Goal: Navigation & Orientation: Understand site structure

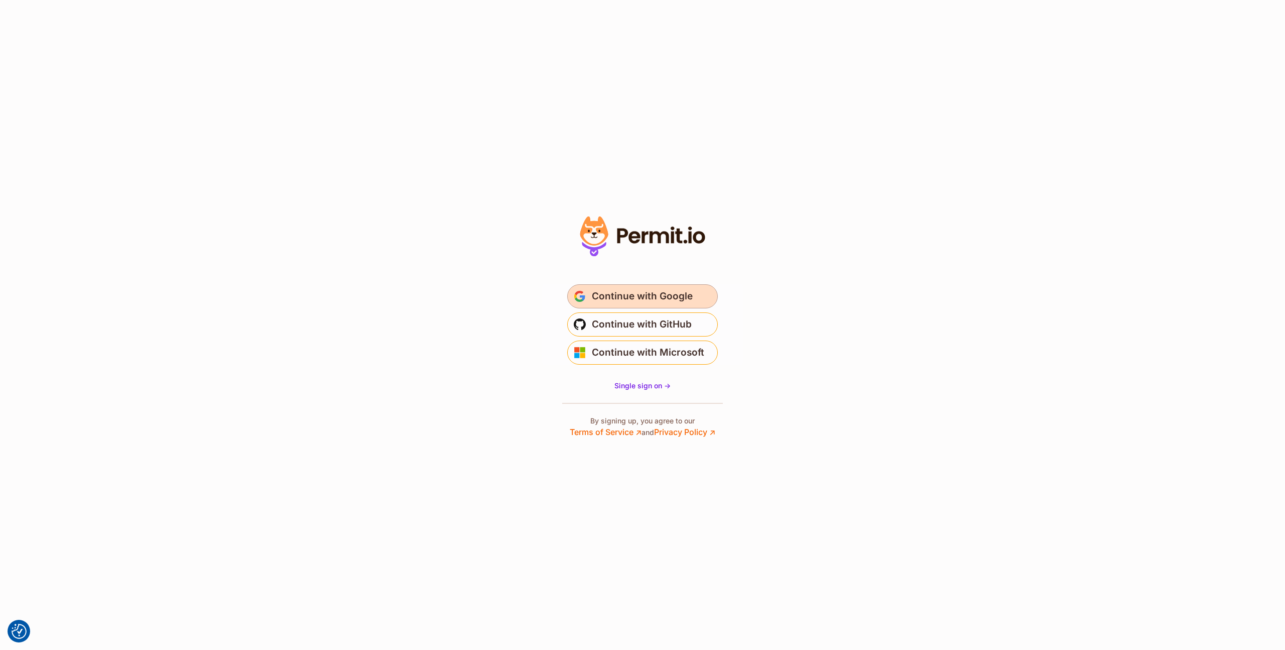
click at [618, 286] on button "Continue with Google" at bounding box center [642, 296] width 151 height 24
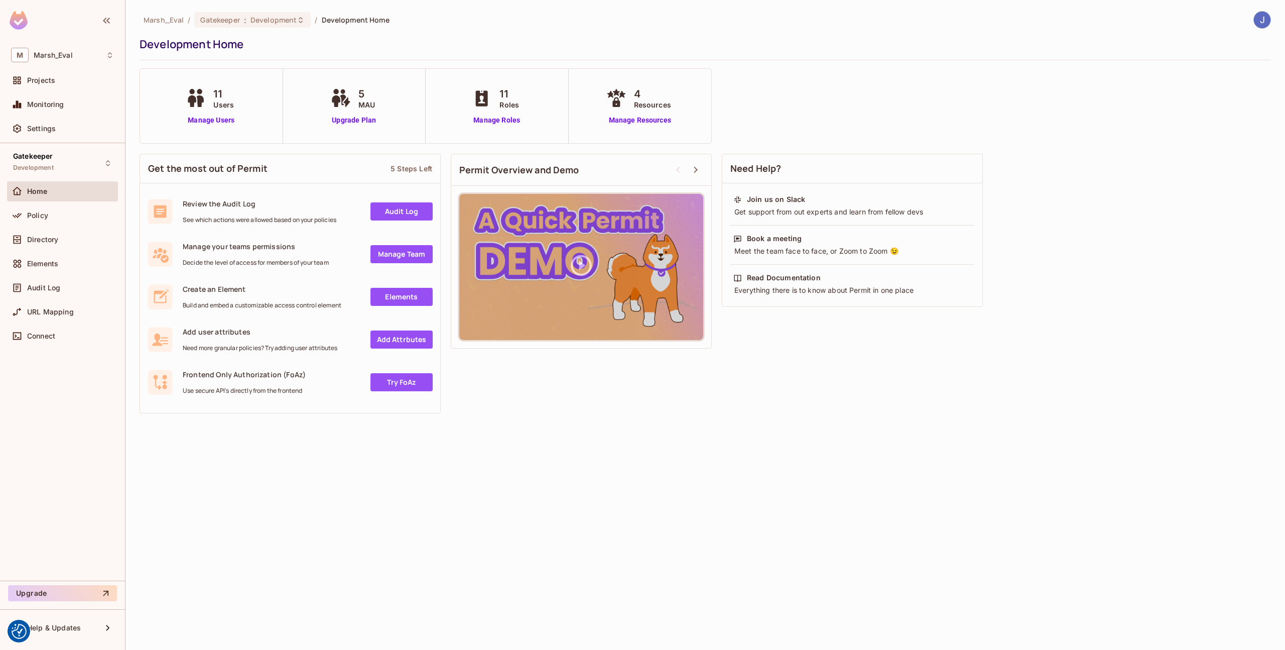
click at [1265, 22] on img at bounding box center [1262, 20] width 17 height 17
click at [69, 167] on div at bounding box center [642, 325] width 1285 height 650
click at [65, 161] on div "Gatekeeper Development" at bounding box center [62, 163] width 111 height 28
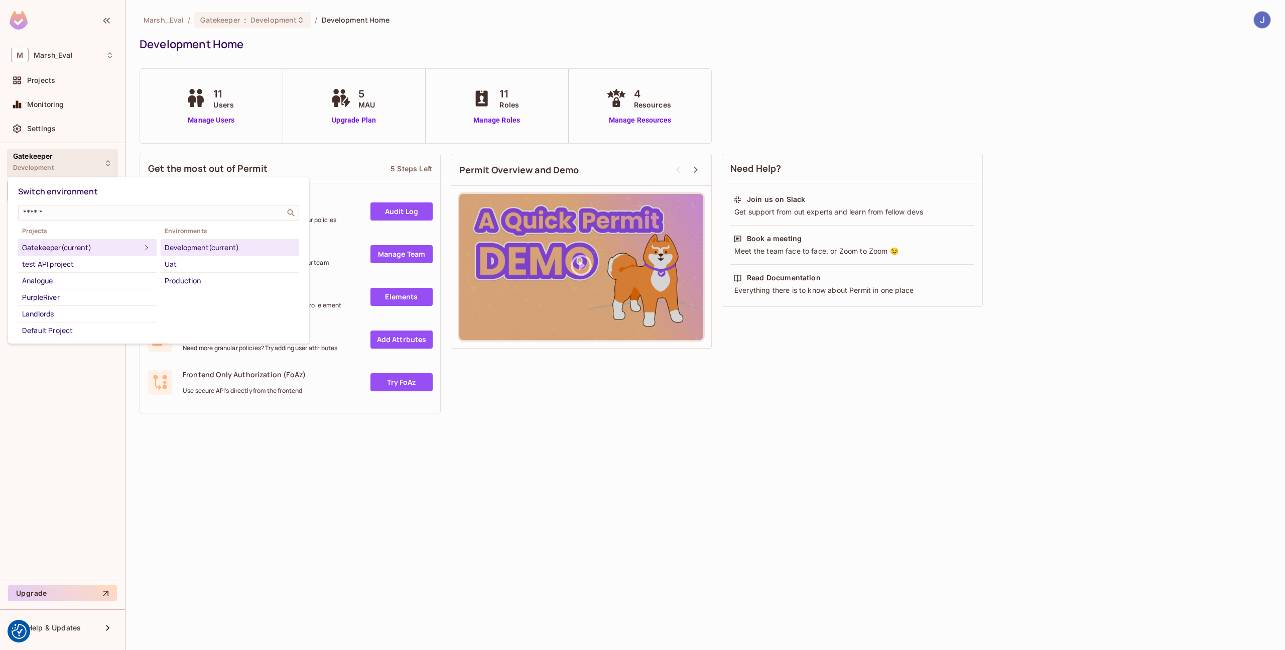
click at [131, 147] on div at bounding box center [642, 325] width 1285 height 650
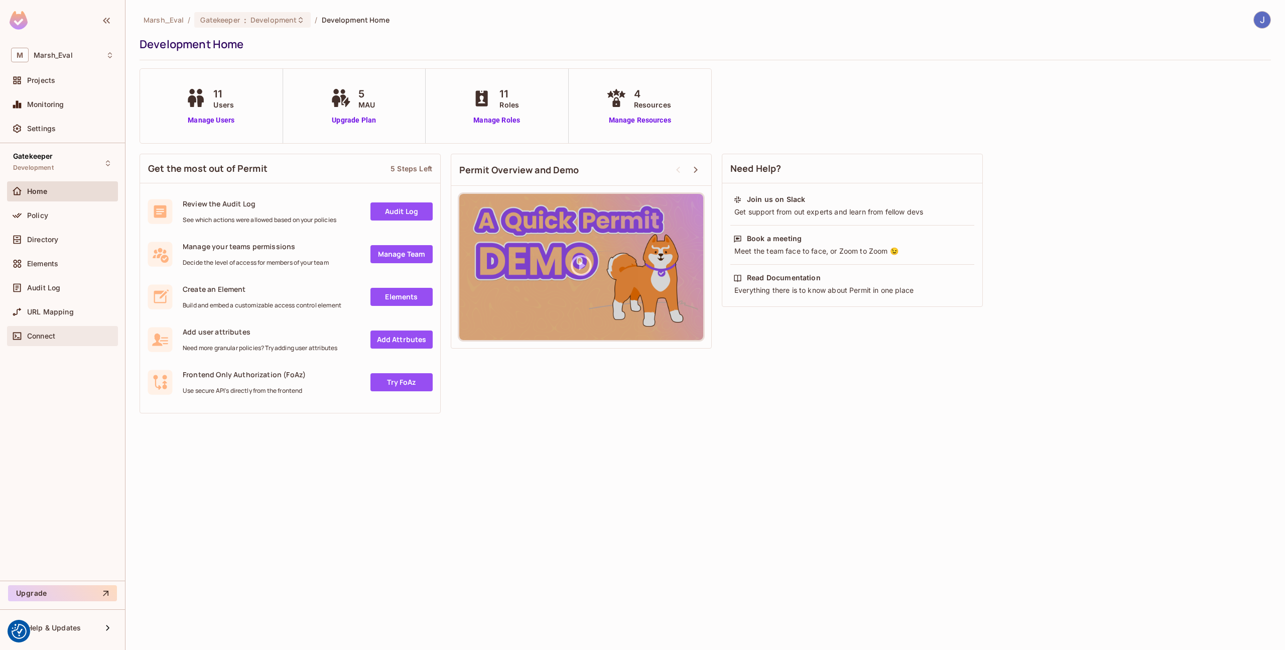
click at [46, 338] on span "Connect" at bounding box center [41, 336] width 28 height 8
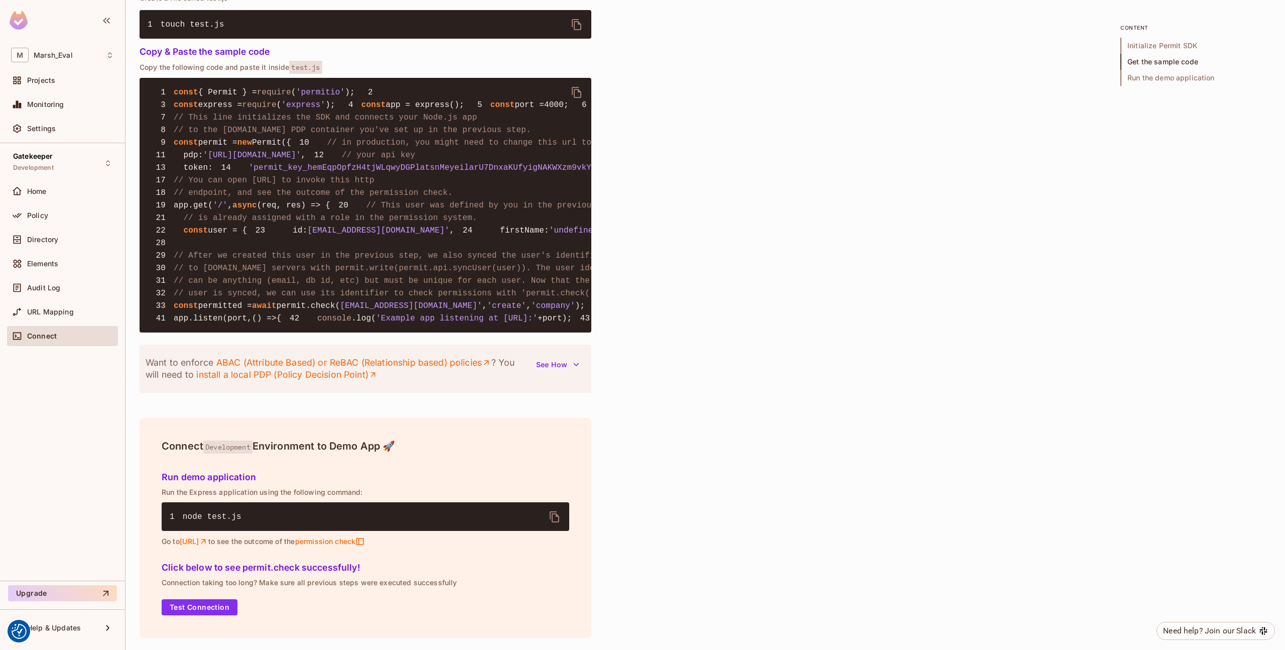
scroll to position [1011, 0]
click at [32, 191] on span "Home" at bounding box center [37, 191] width 20 height 8
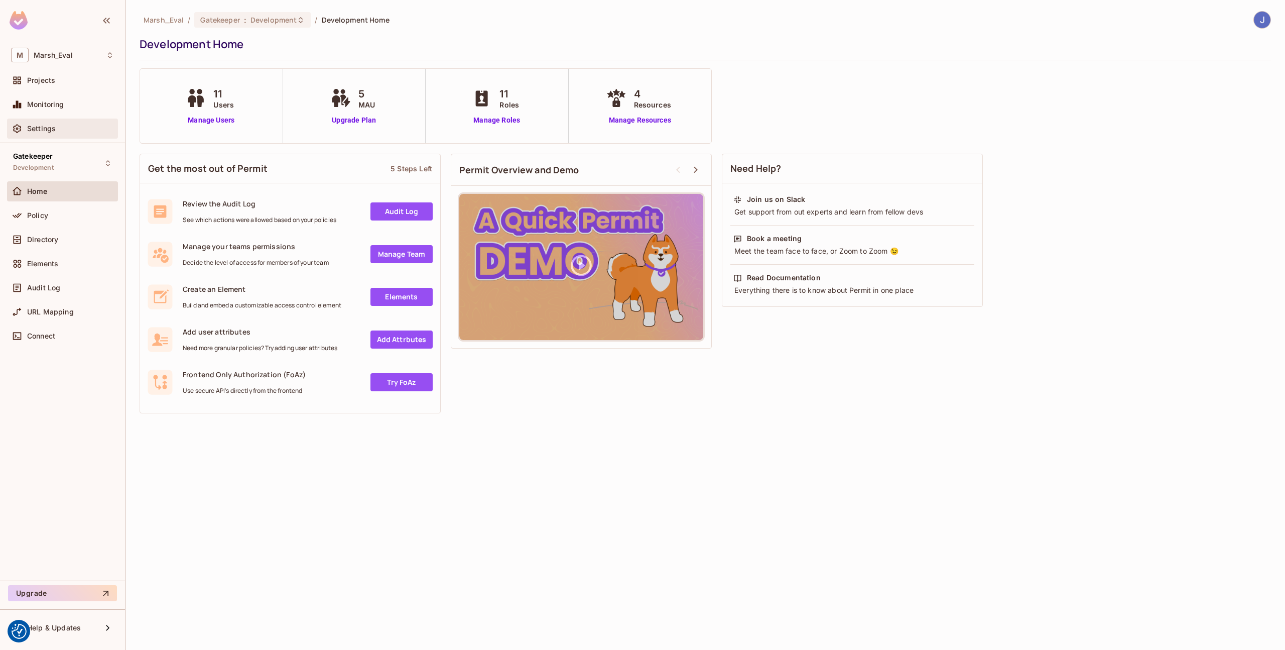
click at [48, 134] on div "Settings" at bounding box center [62, 129] width 103 height 12
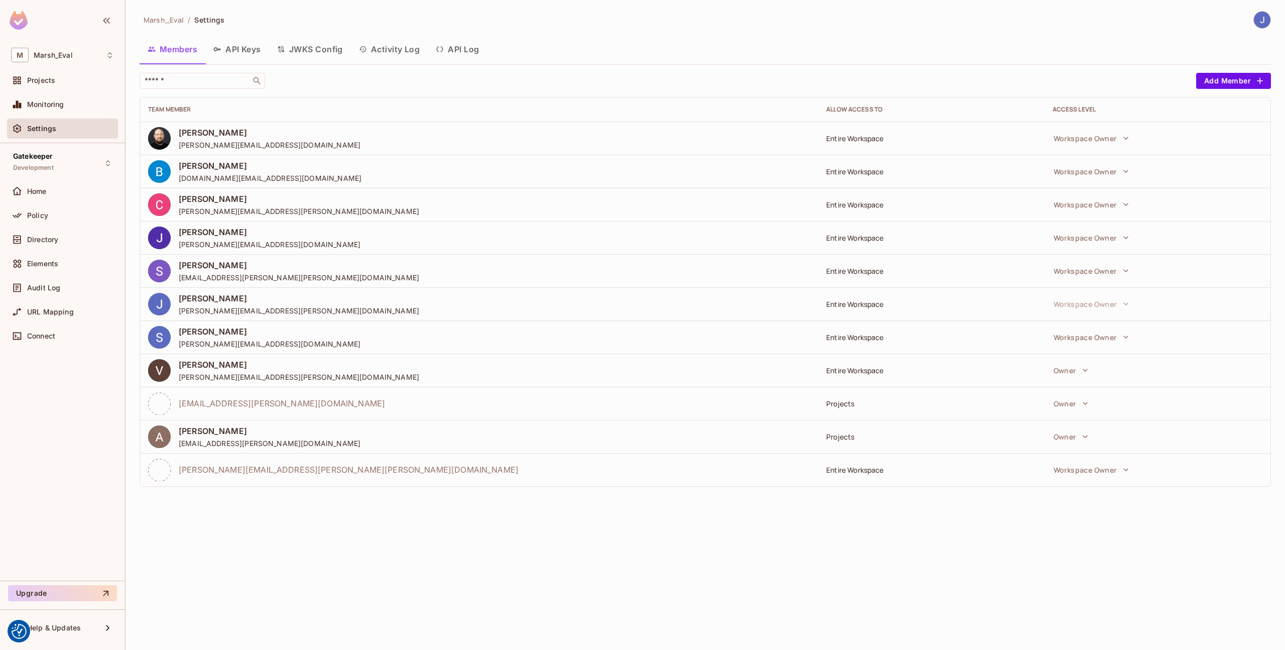
click at [226, 48] on button "API Keys" at bounding box center [237, 49] width 64 height 25
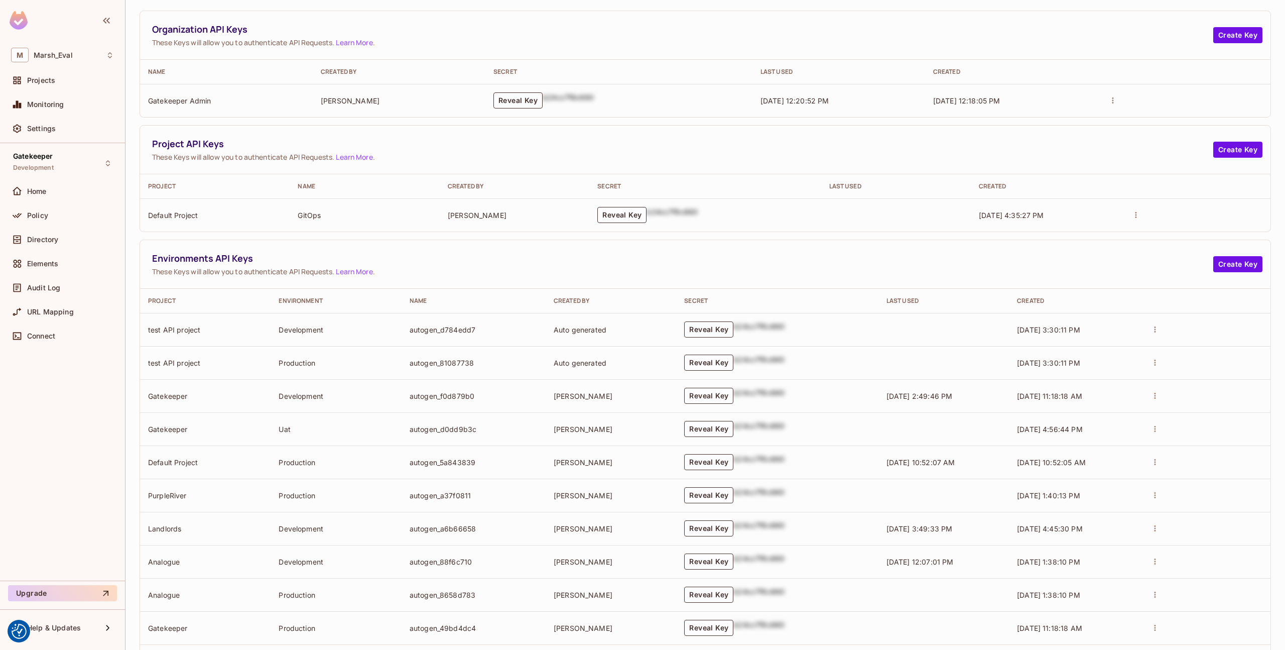
scroll to position [120, 0]
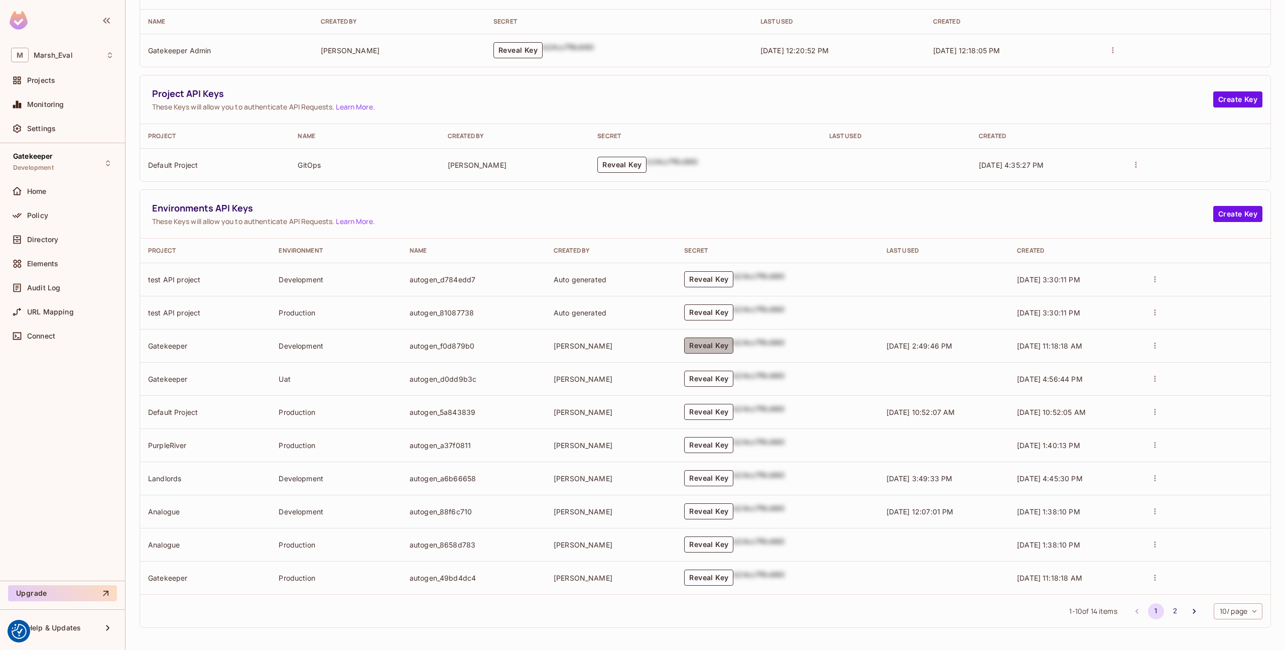
click at [691, 341] on button "Reveal Key" at bounding box center [708, 345] width 49 height 16
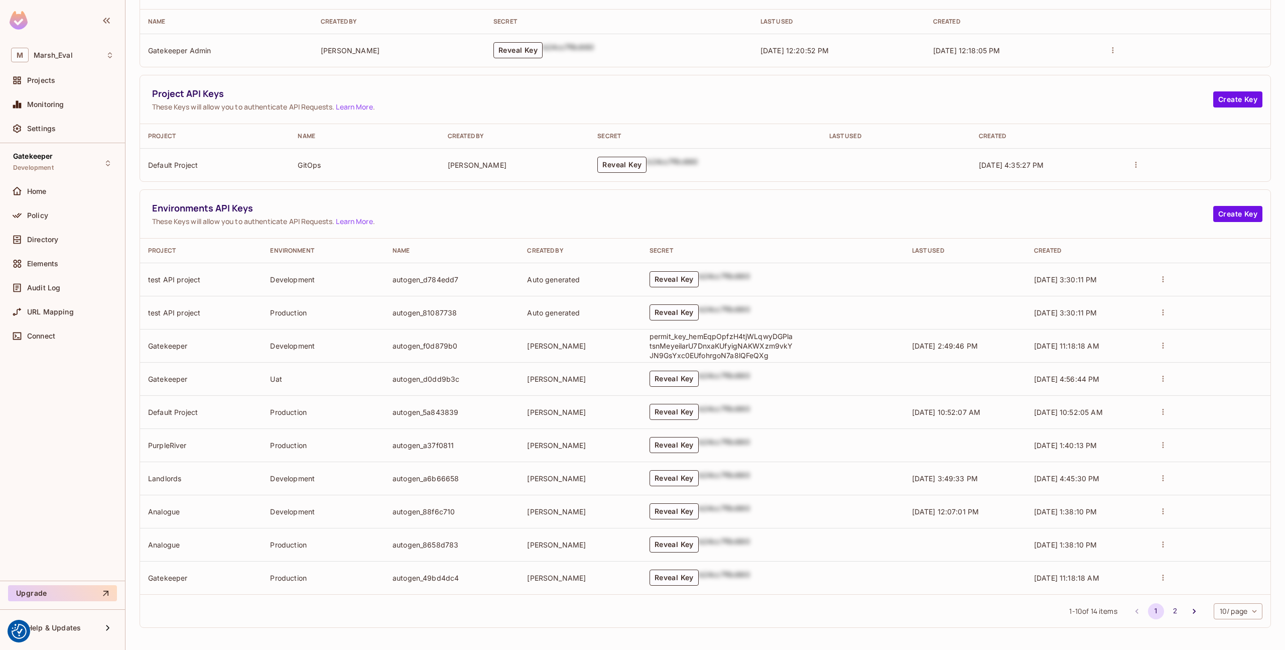
click at [691, 343] on p "permit_key_hemEqpOpfzH4tjWLqwyDGPlatsnMeyeilarU7DnxaKUfyigNAKWXzm9vkYJN9GsYxc0E…" at bounding box center [723, 345] width 146 height 29
copy p "permit_key_hemEqpOpfzH4tjWLqwyDGPlatsnMeyeilarU7DnxaKUfyigNAKWXzm9vkYJN9GsYxc0E…"
click at [721, 341] on p "permit_key_hemEqpOpfzH4tjWLqwyDGPlatsnMeyeilarU7DnxaKUfyigNAKWXzm9vkYJN9GsYxc0E…" at bounding box center [723, 345] width 146 height 29
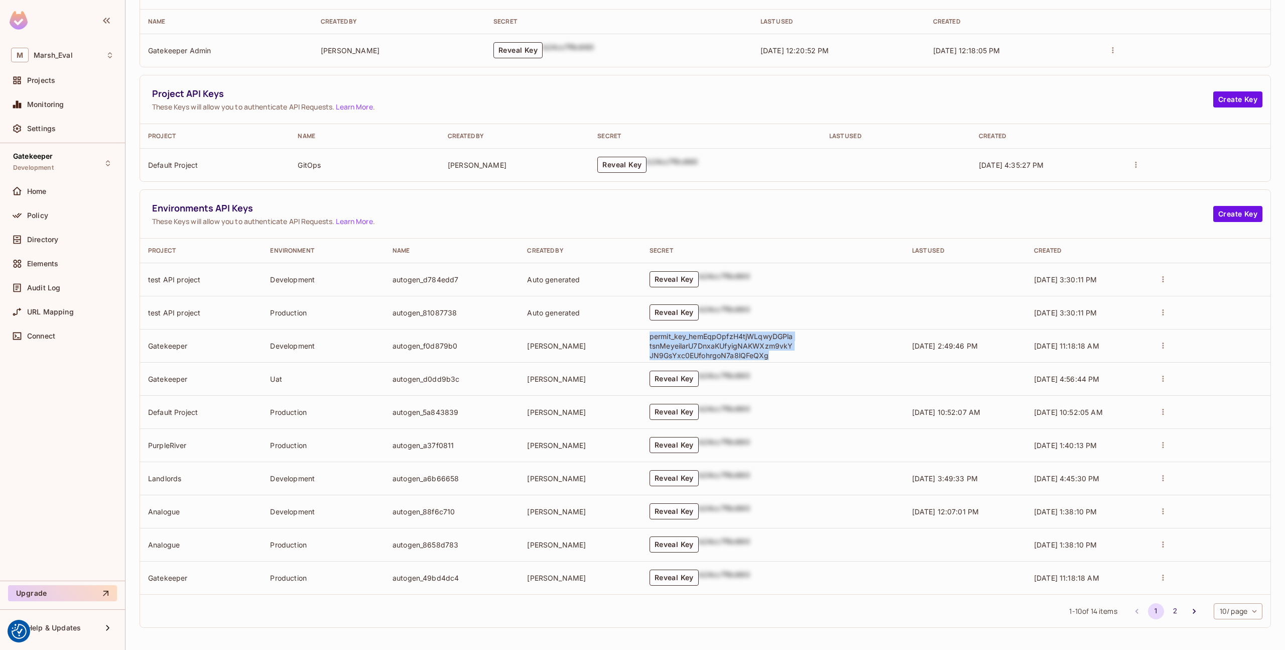
click at [721, 341] on p "permit_key_hemEqpOpfzH4tjWLqwyDGPlatsnMeyeilarU7DnxaKUfyigNAKWXzm9vkYJN9GsYxc0E…" at bounding box center [723, 345] width 146 height 29
copy p "permit_key_hemEqpOpfzH4tjWLqwyDGPlatsnMeyeilarU7DnxaKUfyigNAKWXzm9vkYJN9GsYxc0E…"
click at [670, 351] on p "permit_key_hemEqpOpfzH4tjWLqwyDGPlatsnMeyeilarU7DnxaKUfyigNAKWXzm9vkYJN9GsYxc0E…" at bounding box center [723, 345] width 146 height 29
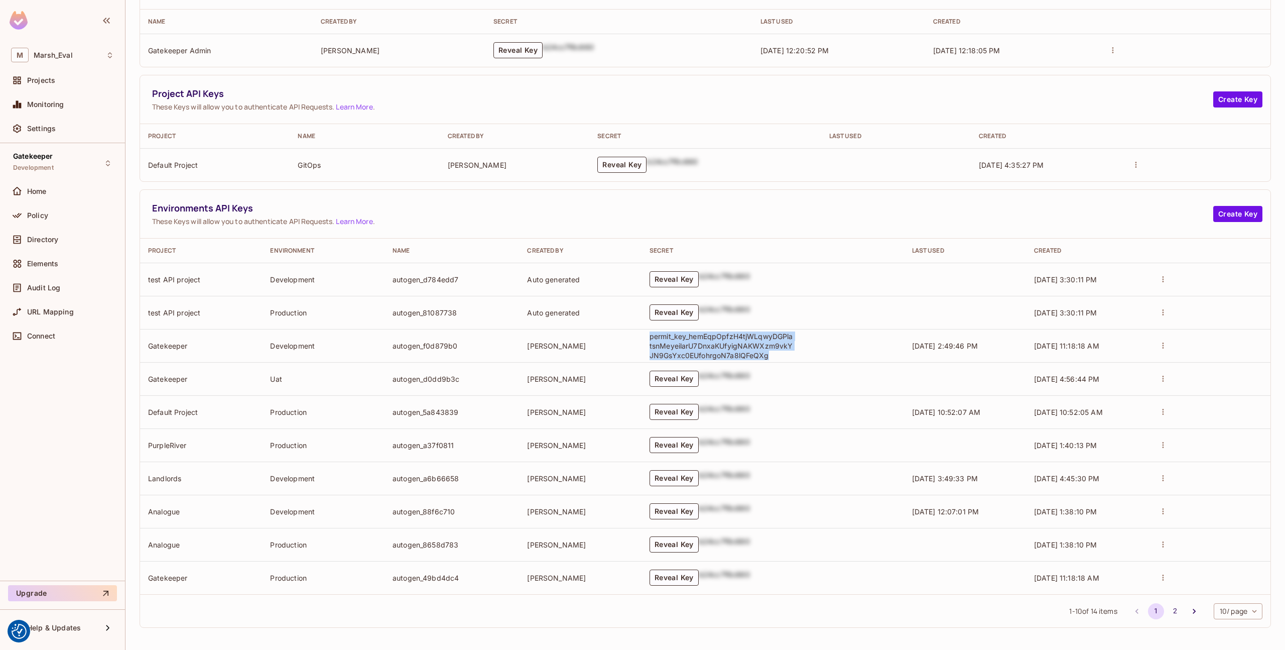
copy p "permit_key_hemEqpOpfzH4tjWLqwyDGPlatsnMeyeilarU7DnxaKUfyigNAKWXzm9vkYJN9GsYxc0E…"
click at [662, 347] on p "permit_key_hemEqpOpfzH4tjWLqwyDGPlatsnMeyeilarU7DnxaKUfyigNAKWXzm9vkYJN9GsYxc0E…" at bounding box center [723, 345] width 146 height 29
copy p "permit_key_hemEqpOpfzH4tjWLqwyDGPlatsnMeyeilarU7DnxaKUfyigNAKWXzm9vkYJN9GsYxc0E…"
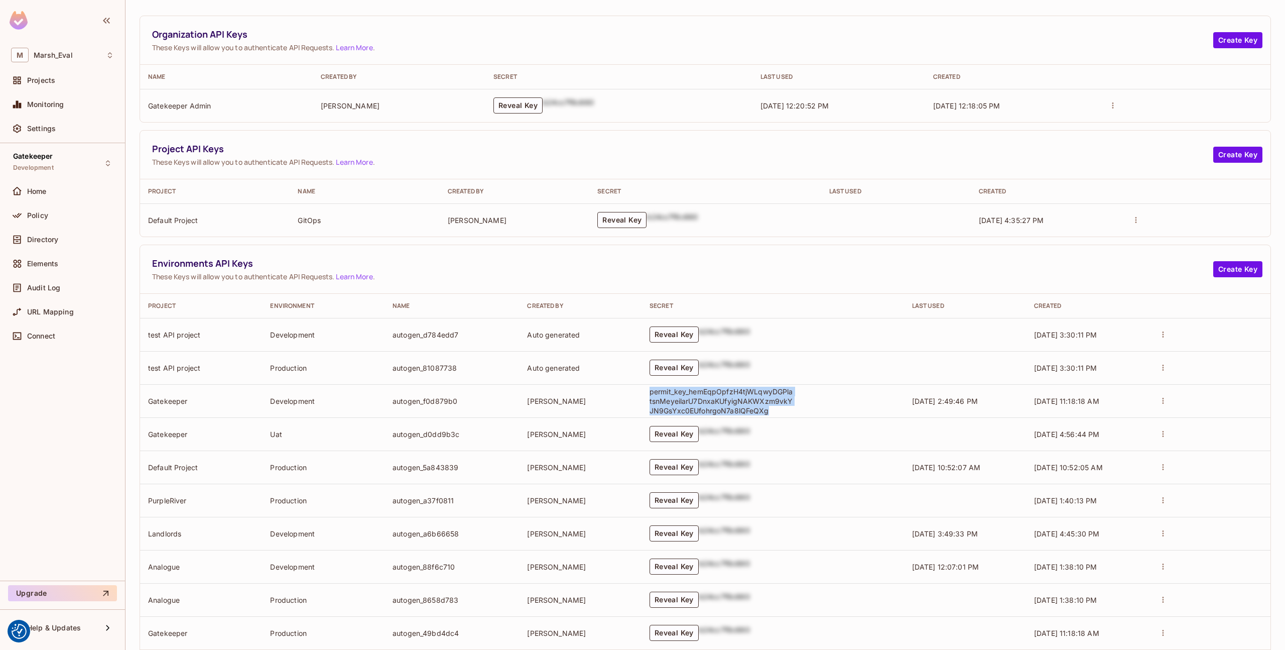
scroll to position [64, 0]
click at [45, 195] on div "Home" at bounding box center [62, 191] width 103 height 12
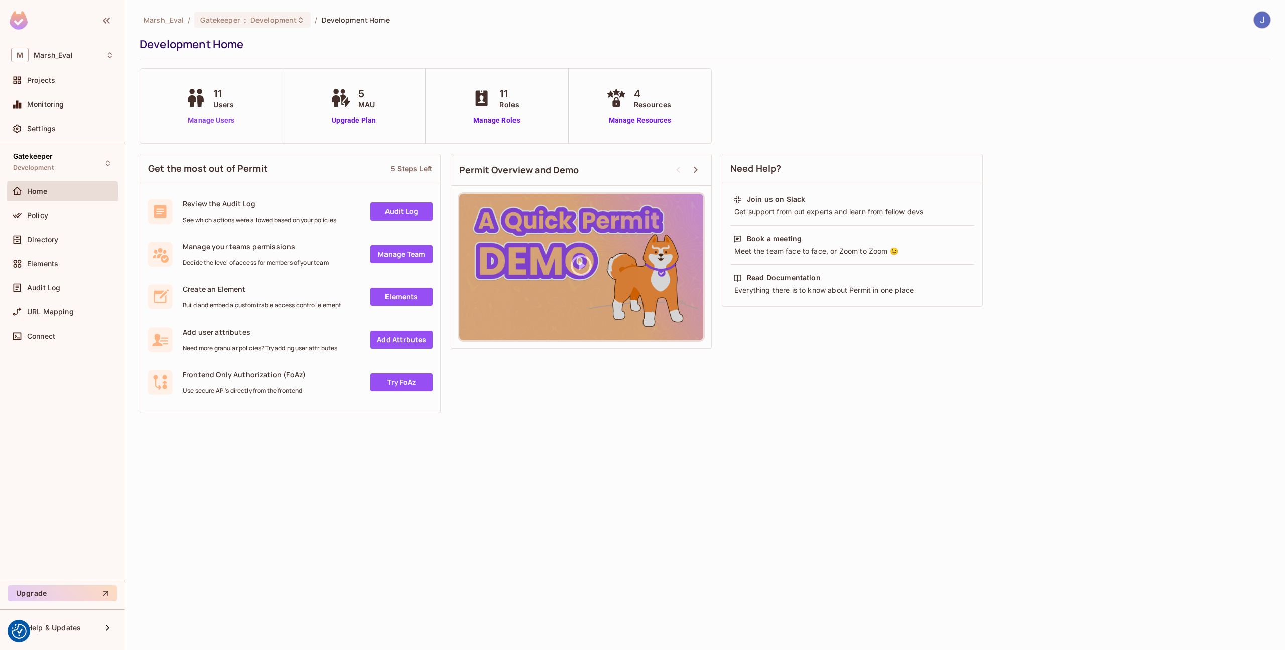
click at [227, 119] on link "Manage Users" at bounding box center [211, 120] width 56 height 11
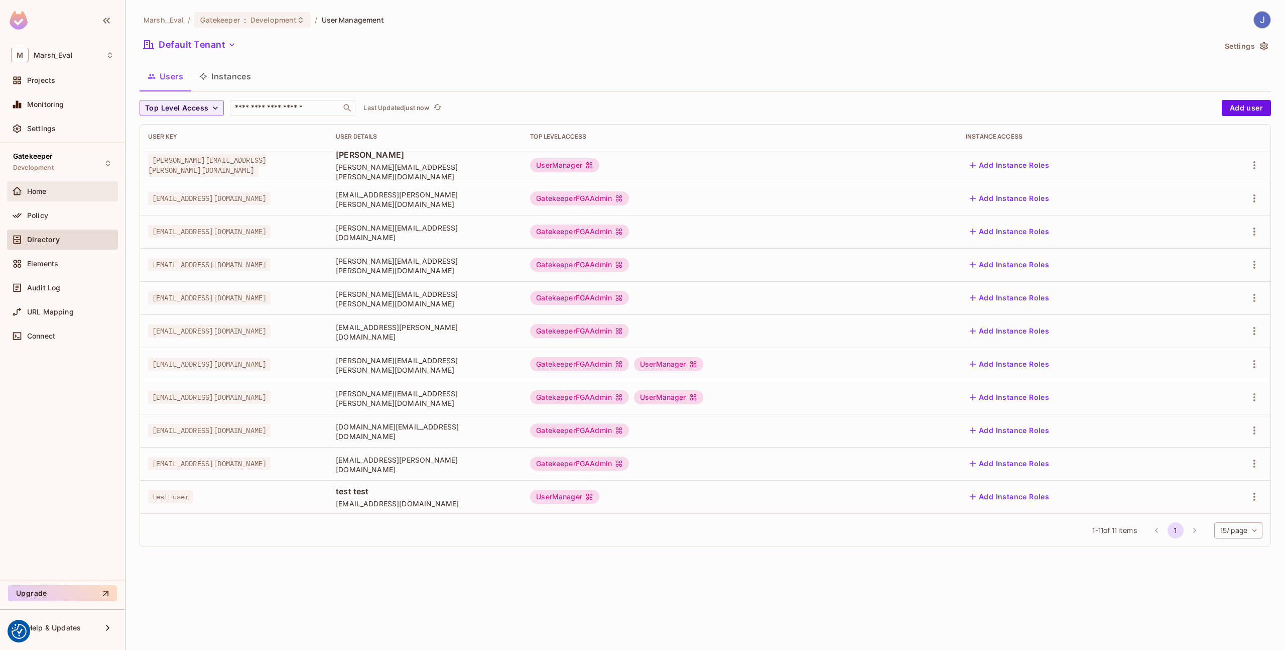
click at [40, 187] on span "Home" at bounding box center [37, 191] width 20 height 8
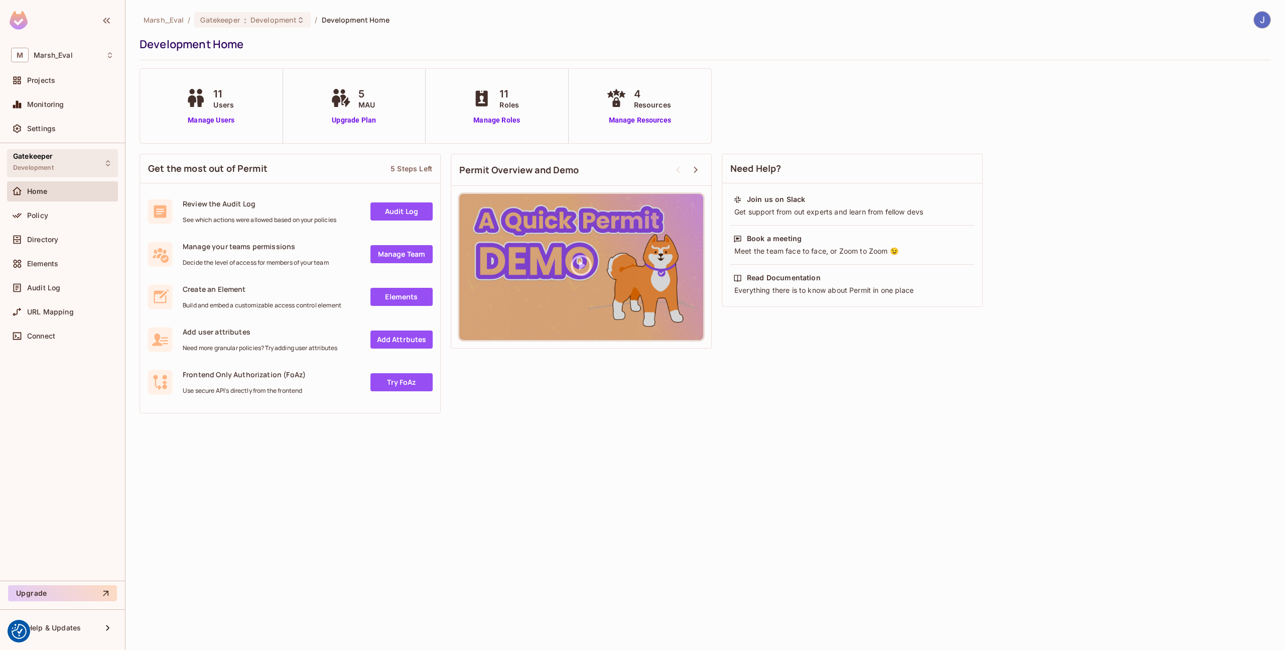
click at [47, 160] on div "Gatekeeper Development" at bounding box center [33, 163] width 41 height 22
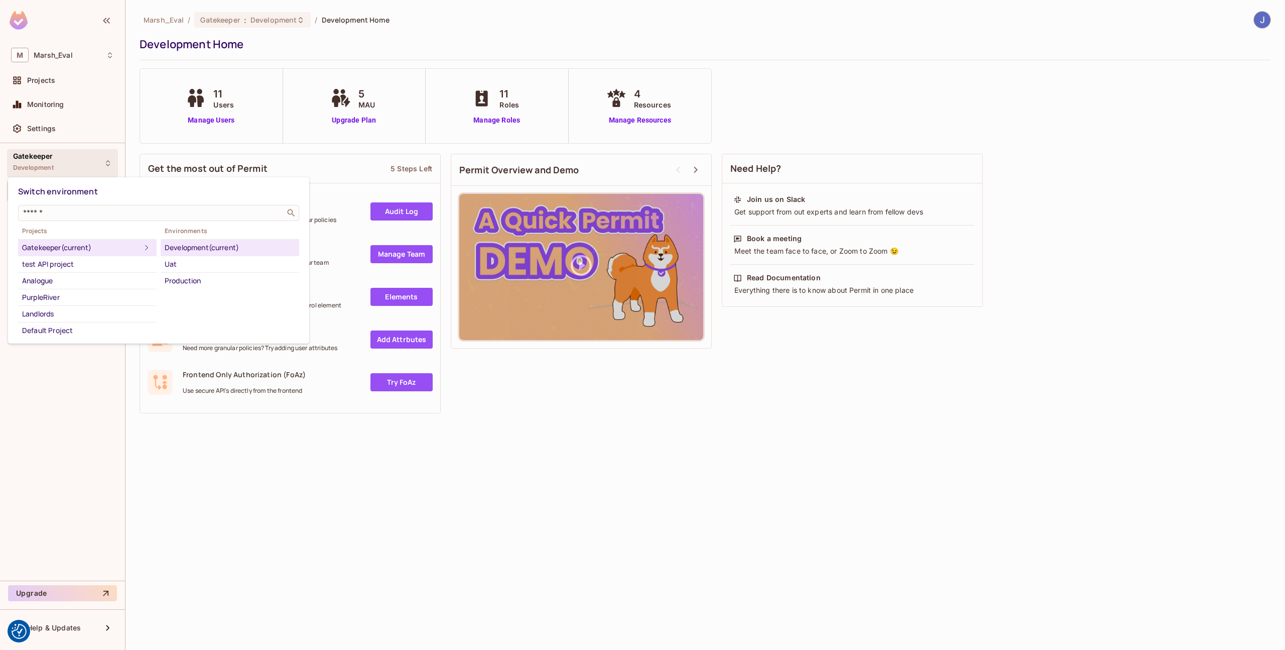
click at [47, 160] on div at bounding box center [642, 325] width 1285 height 650
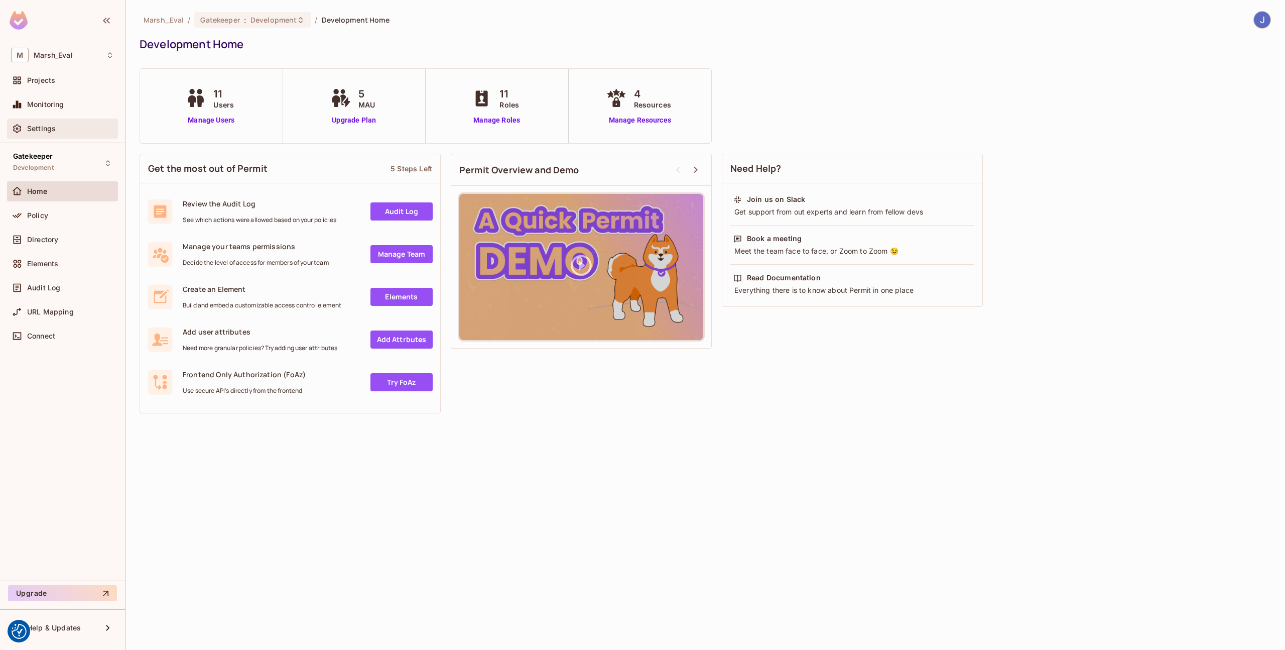
click at [44, 136] on div "Settings" at bounding box center [62, 128] width 111 height 20
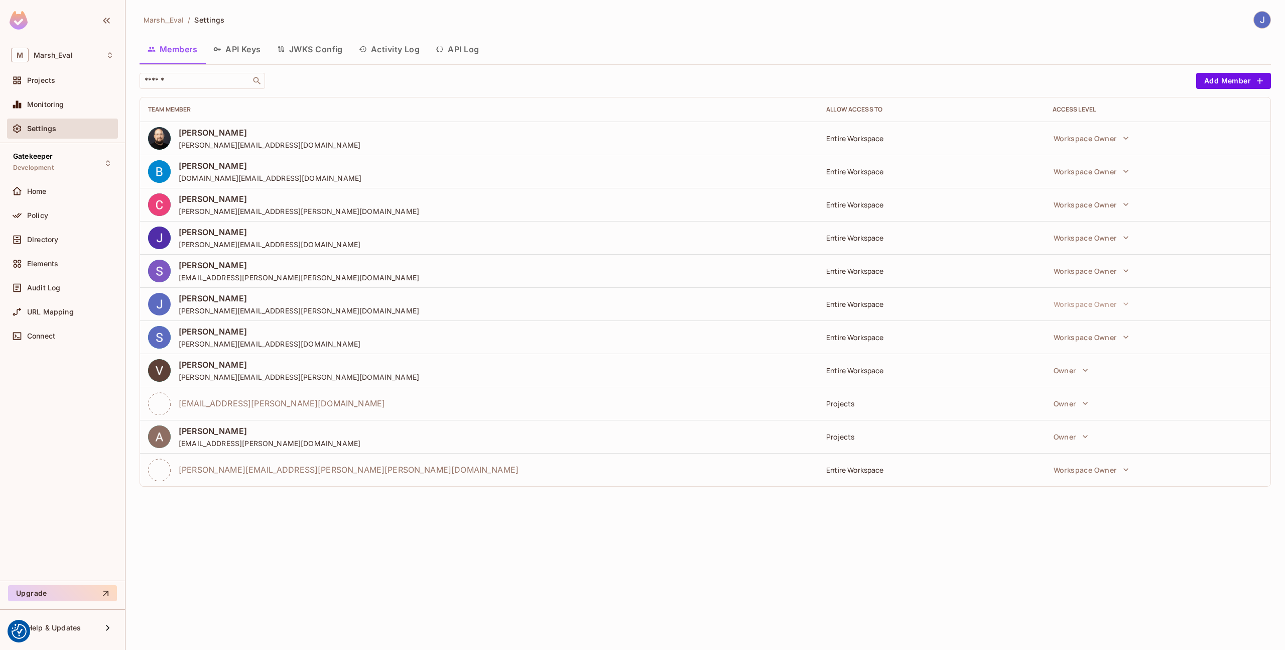
click at [228, 51] on button "API Keys" at bounding box center [237, 49] width 64 height 25
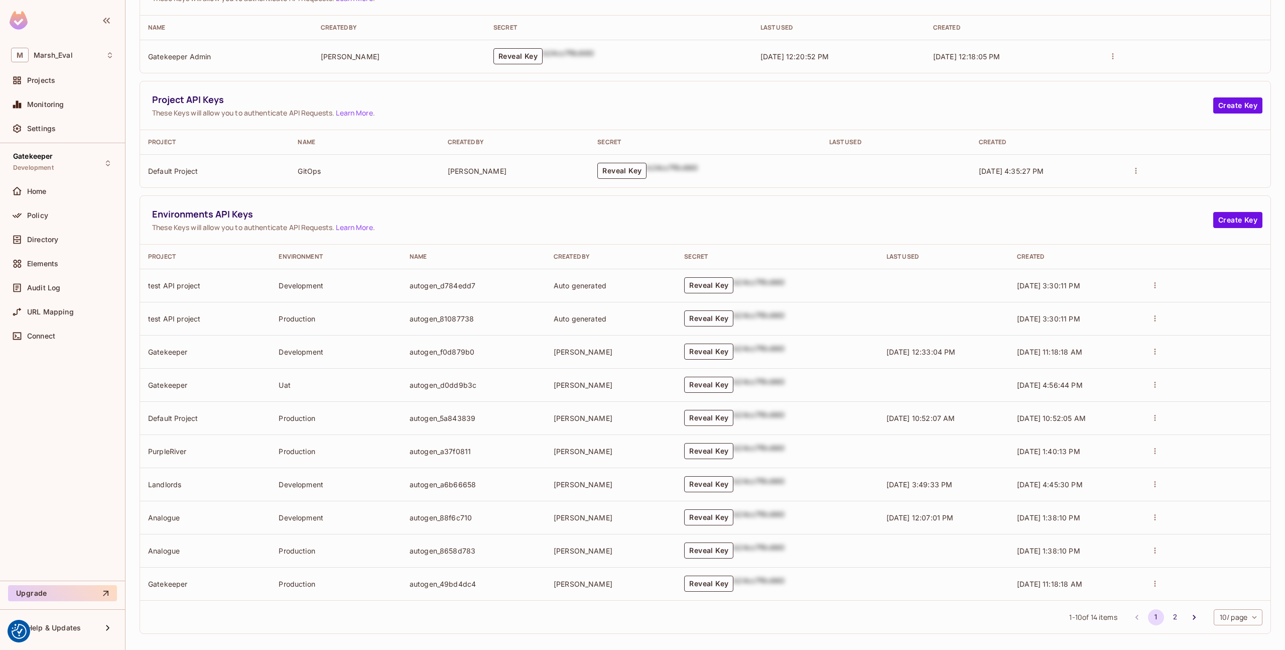
scroll to position [120, 0]
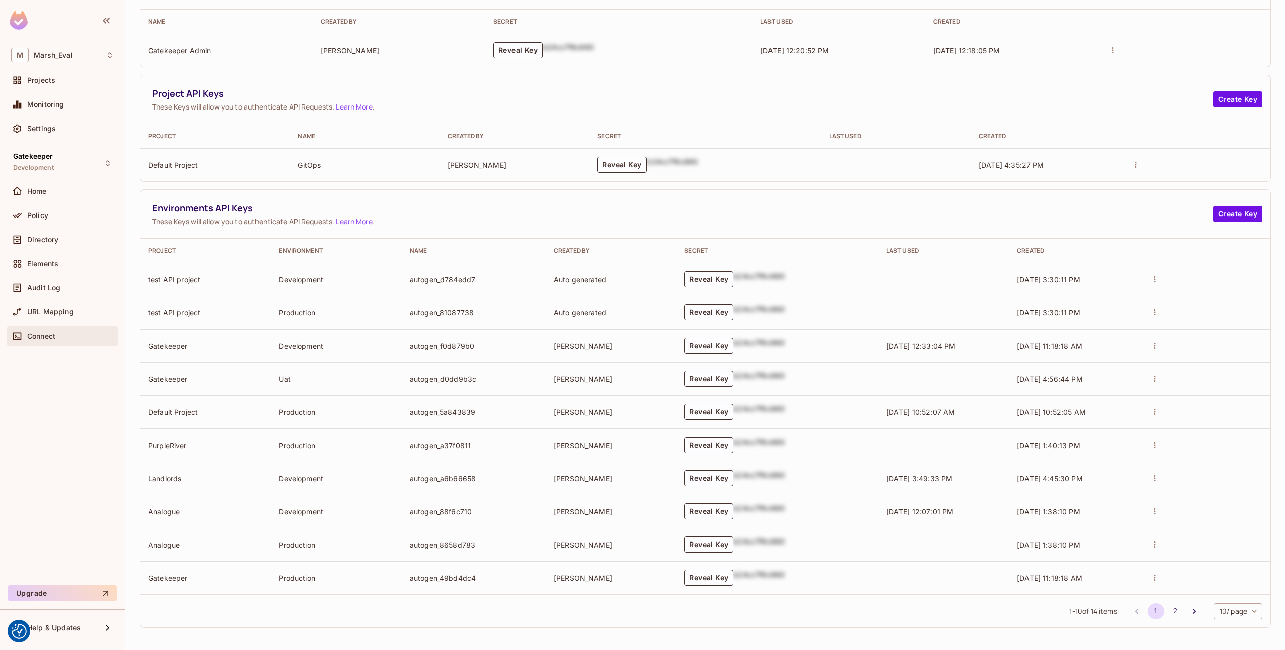
click at [46, 328] on div "Connect" at bounding box center [62, 336] width 111 height 20
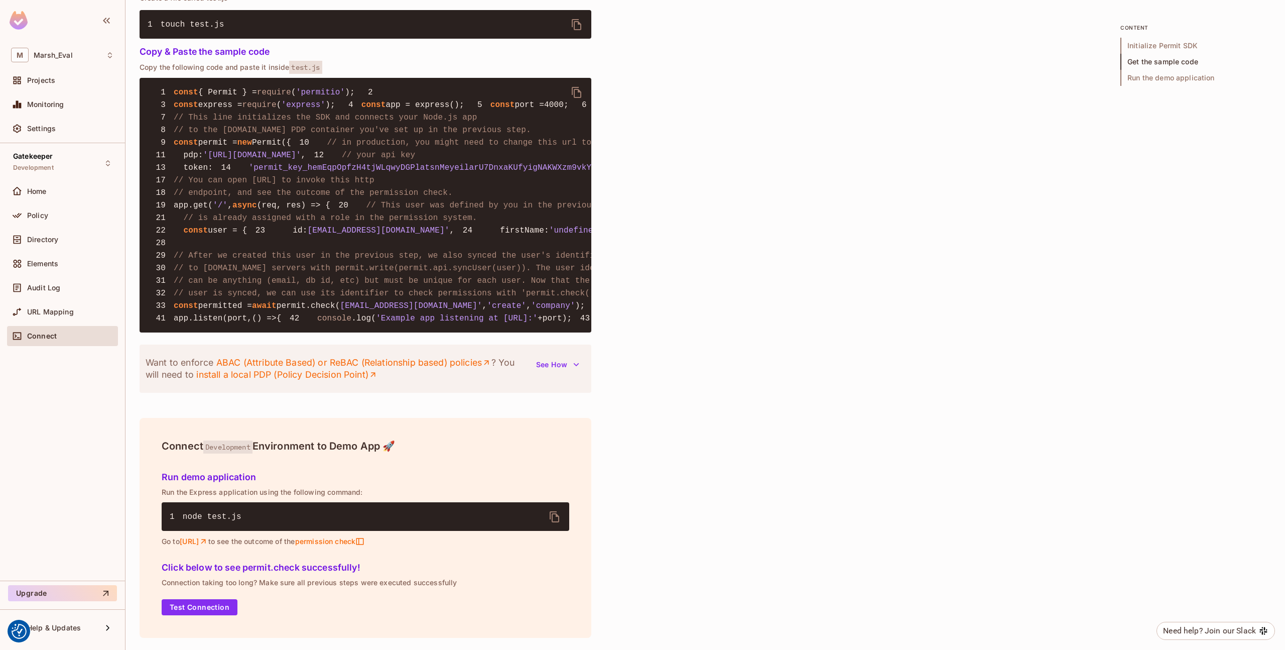
scroll to position [1011, 0]
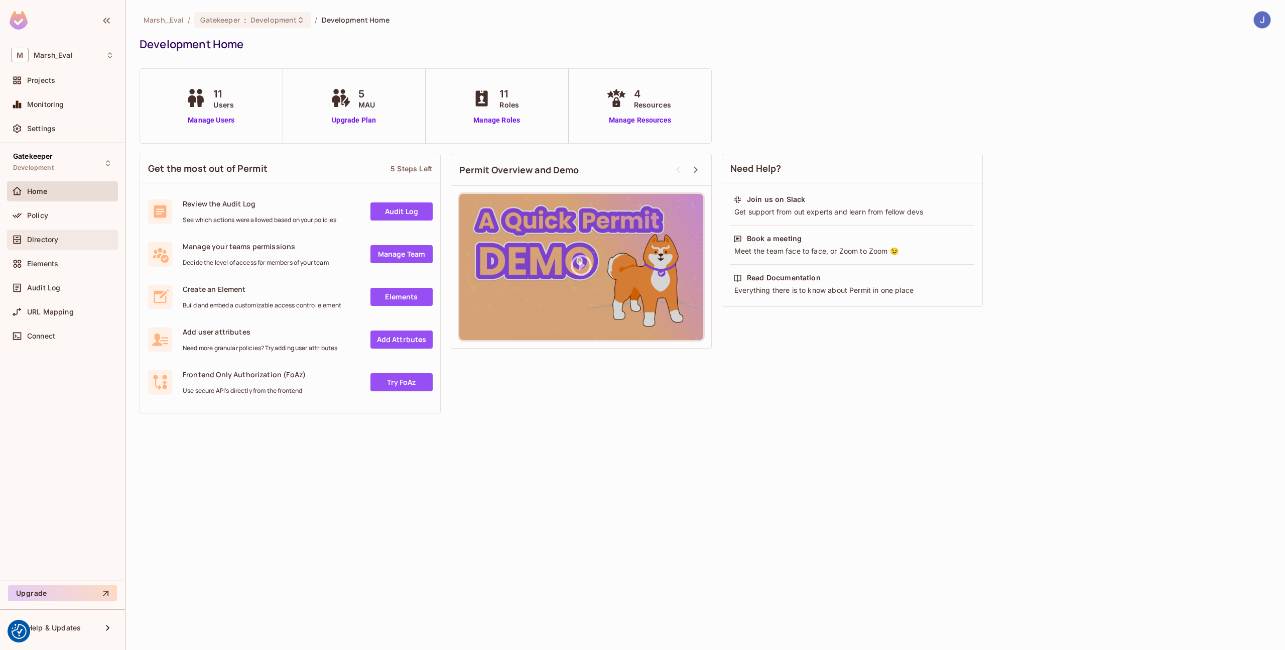
click at [34, 244] on div "Directory" at bounding box center [62, 239] width 103 height 12
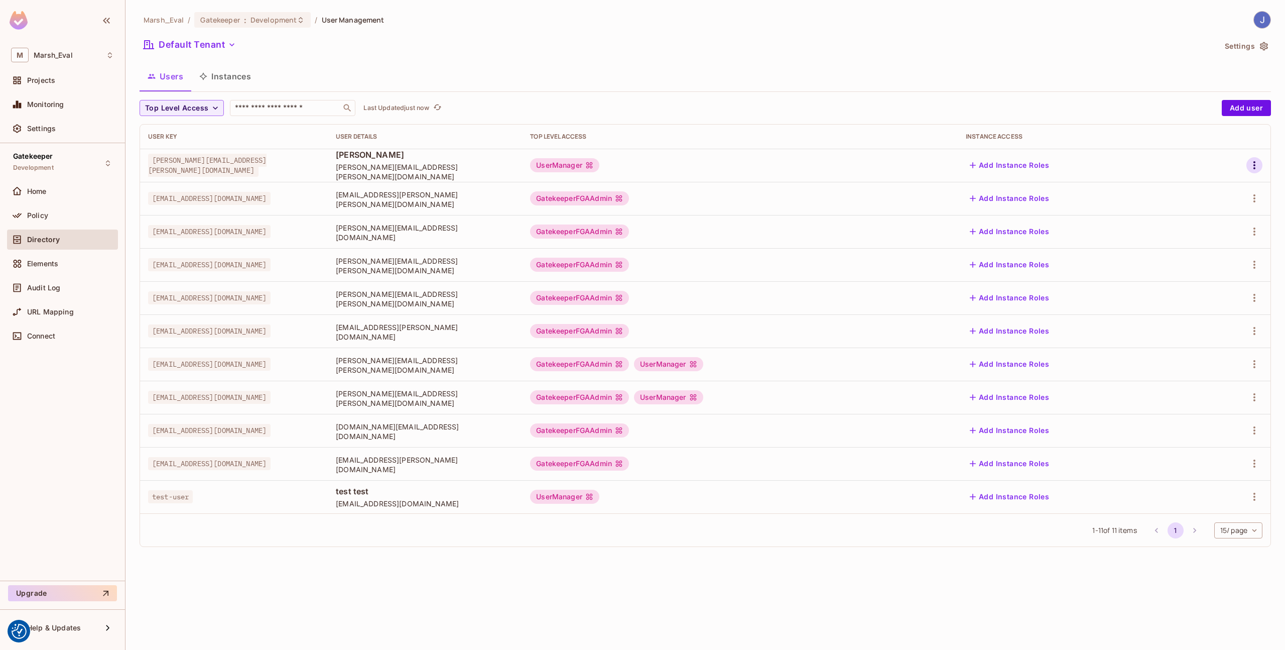
click at [1256, 167] on icon "button" at bounding box center [1255, 165] width 12 height 12
click at [1238, 209] on div "Edit Attributes" at bounding box center [1220, 210] width 50 height 10
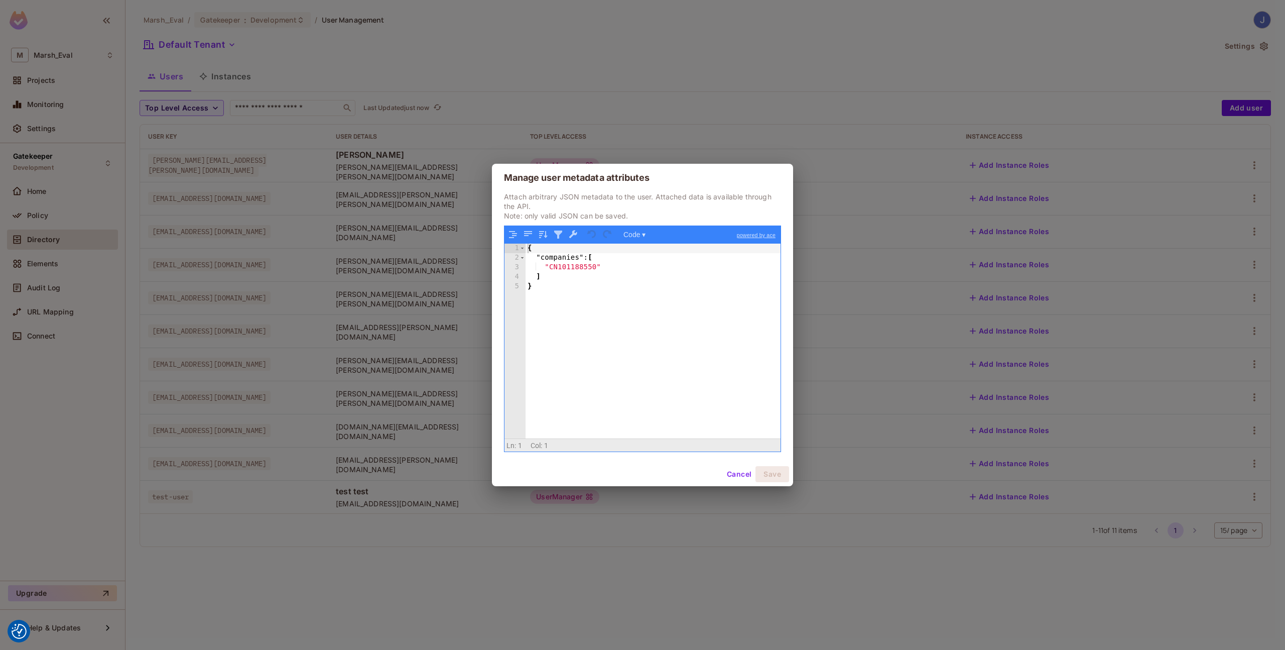
click at [741, 472] on button "Cancel" at bounding box center [739, 474] width 33 height 16
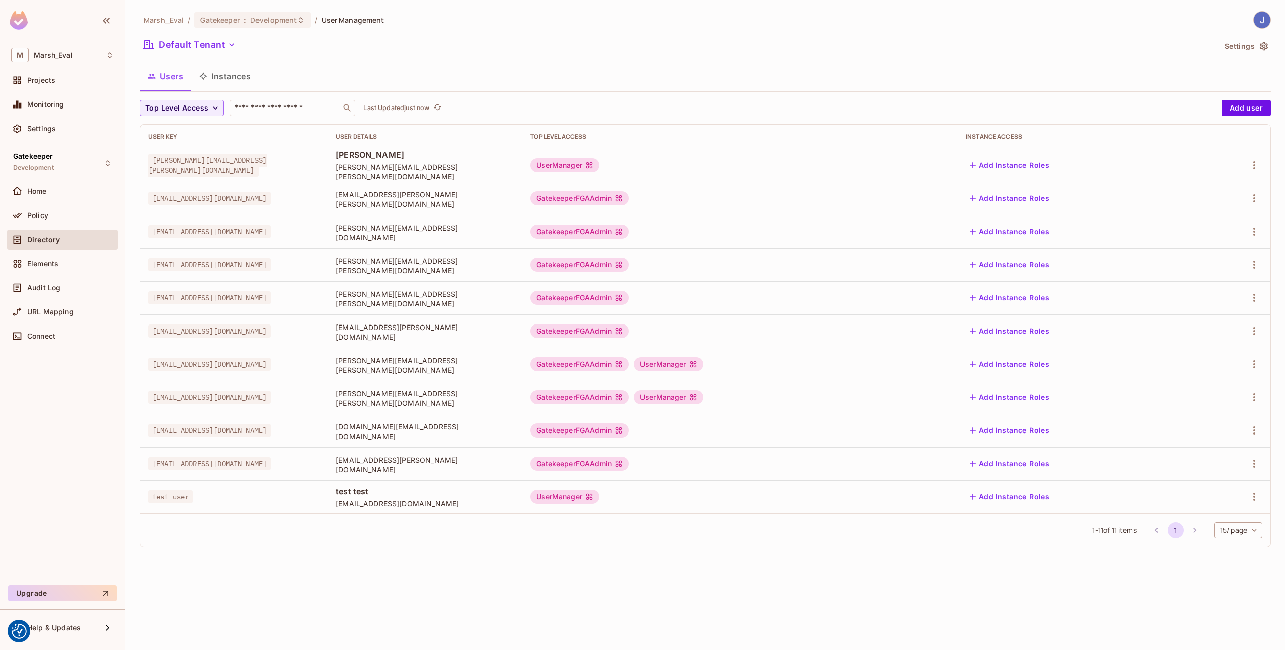
click at [492, 579] on div "Marsh_Eval / Gatekeeper : Development / User Management Default Tenant Settings…" at bounding box center [706, 325] width 1160 height 650
click at [90, 217] on div "Policy" at bounding box center [70, 215] width 87 height 8
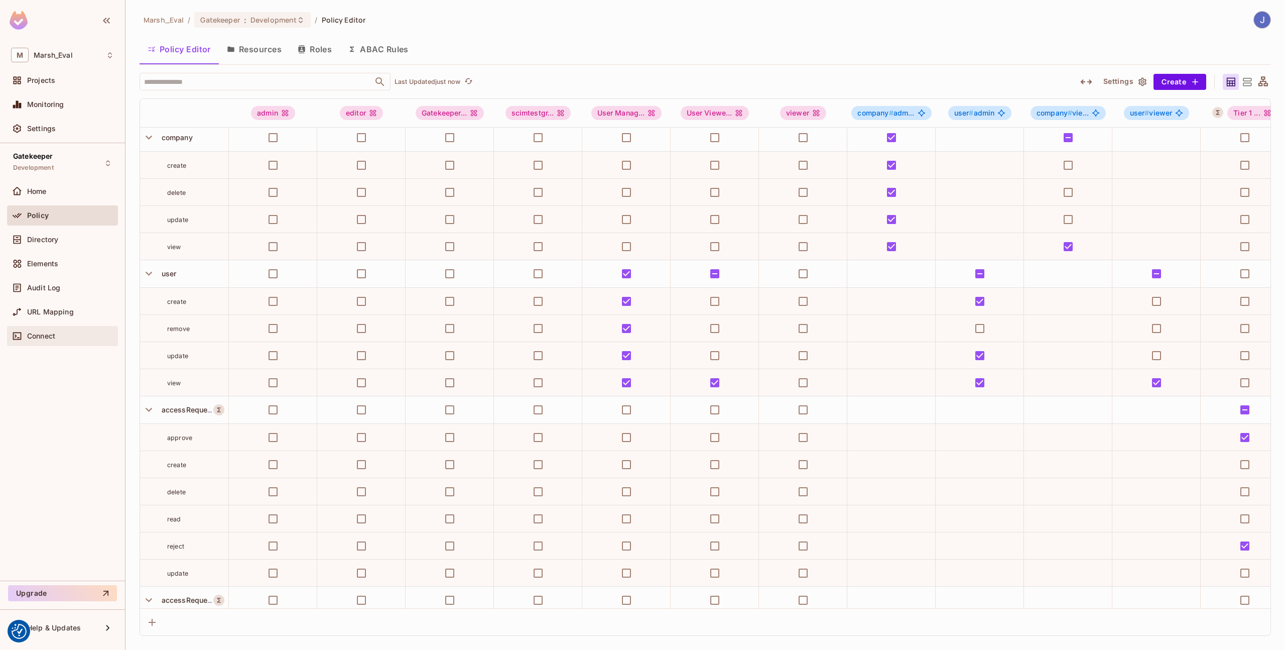
scroll to position [392, 0]
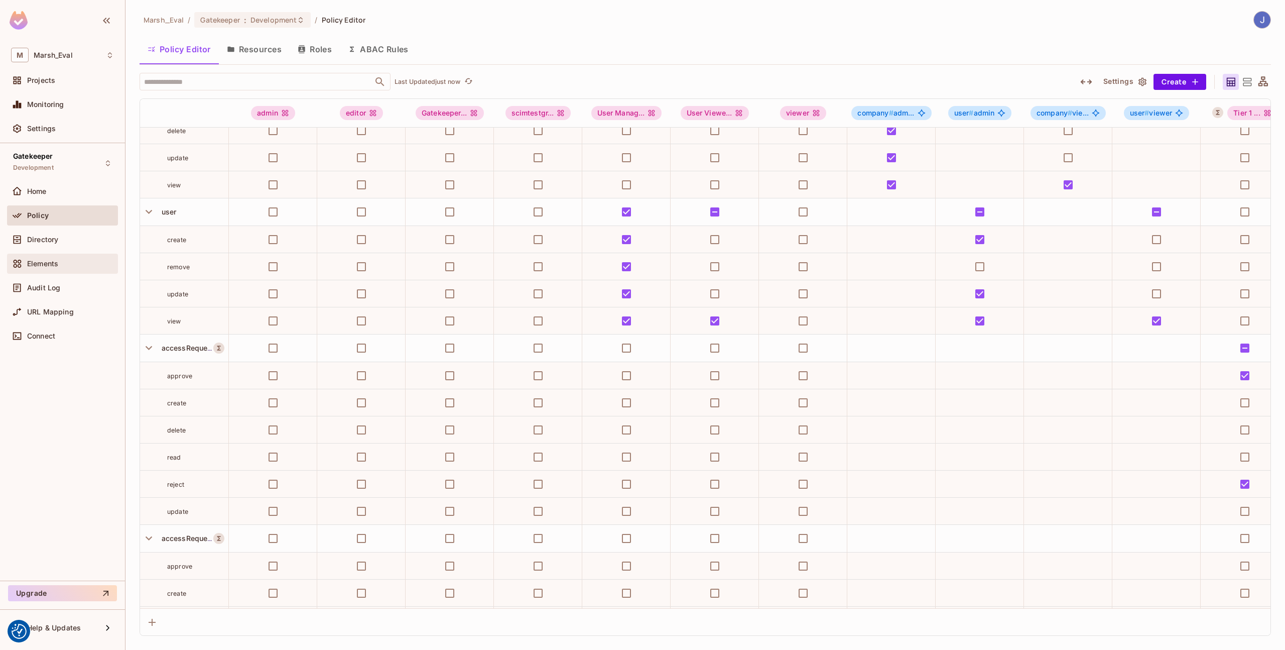
click at [46, 261] on span "Elements" at bounding box center [42, 264] width 31 height 8
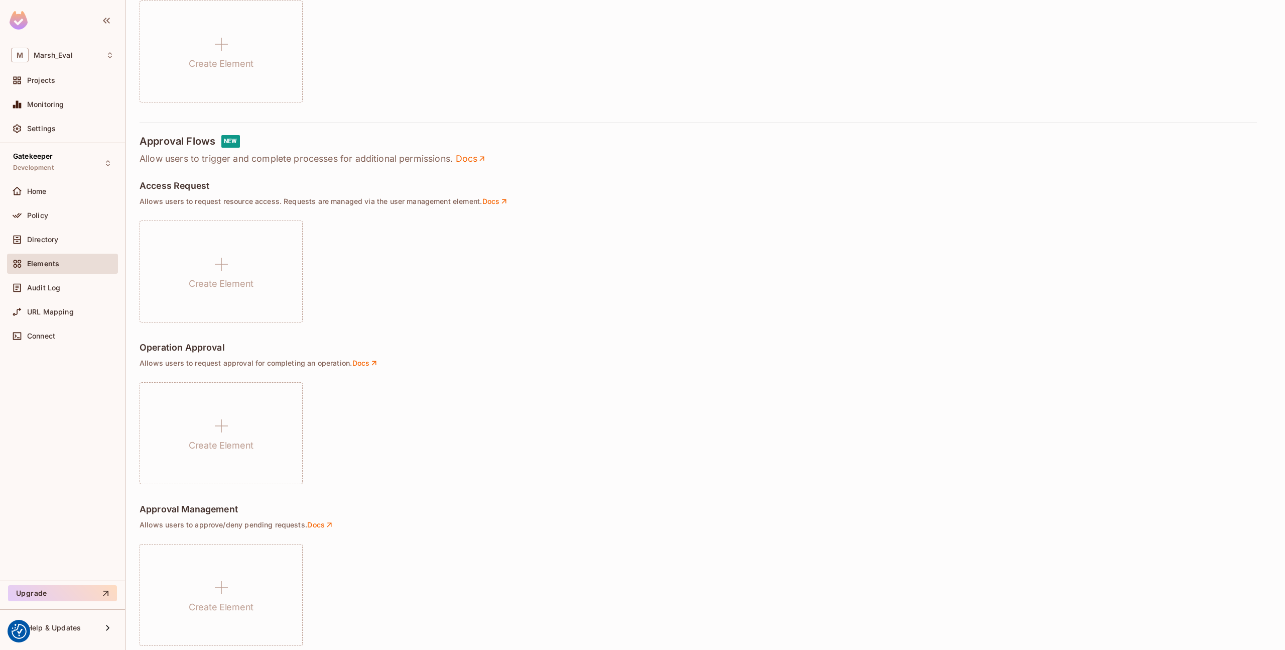
scroll to position [469, 0]
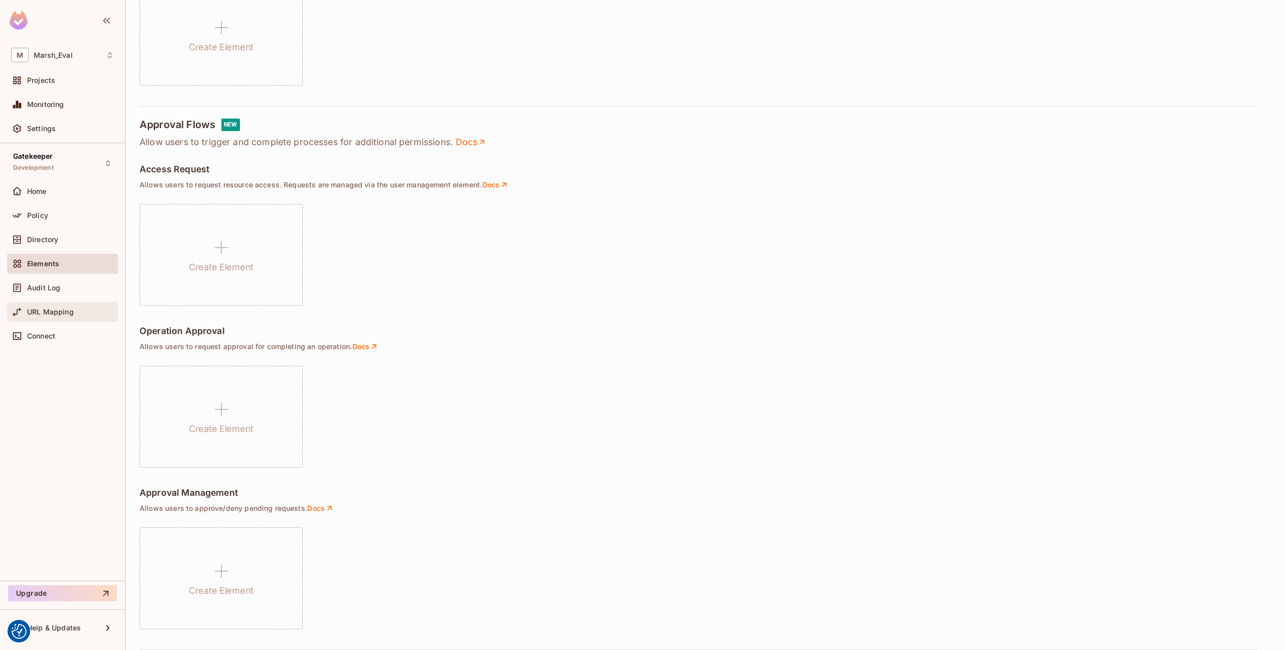
click at [44, 311] on span "URL Mapping" at bounding box center [50, 312] width 47 height 8
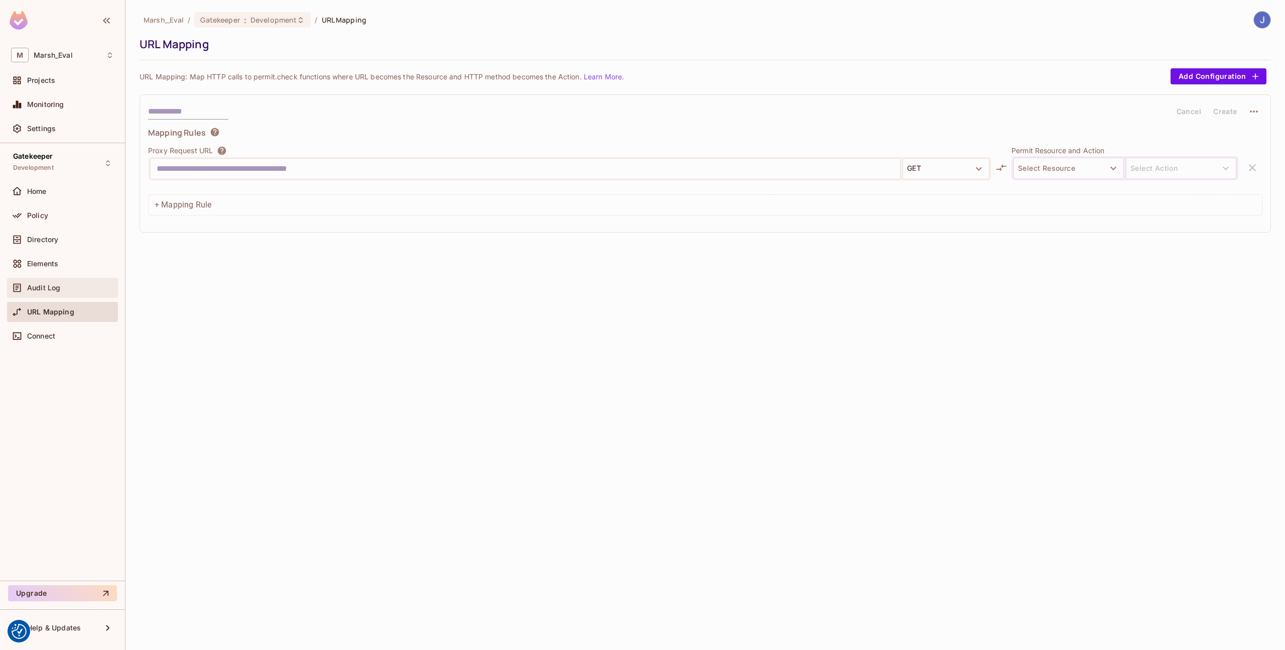
click at [46, 290] on span "Audit Log" at bounding box center [43, 288] width 33 height 8
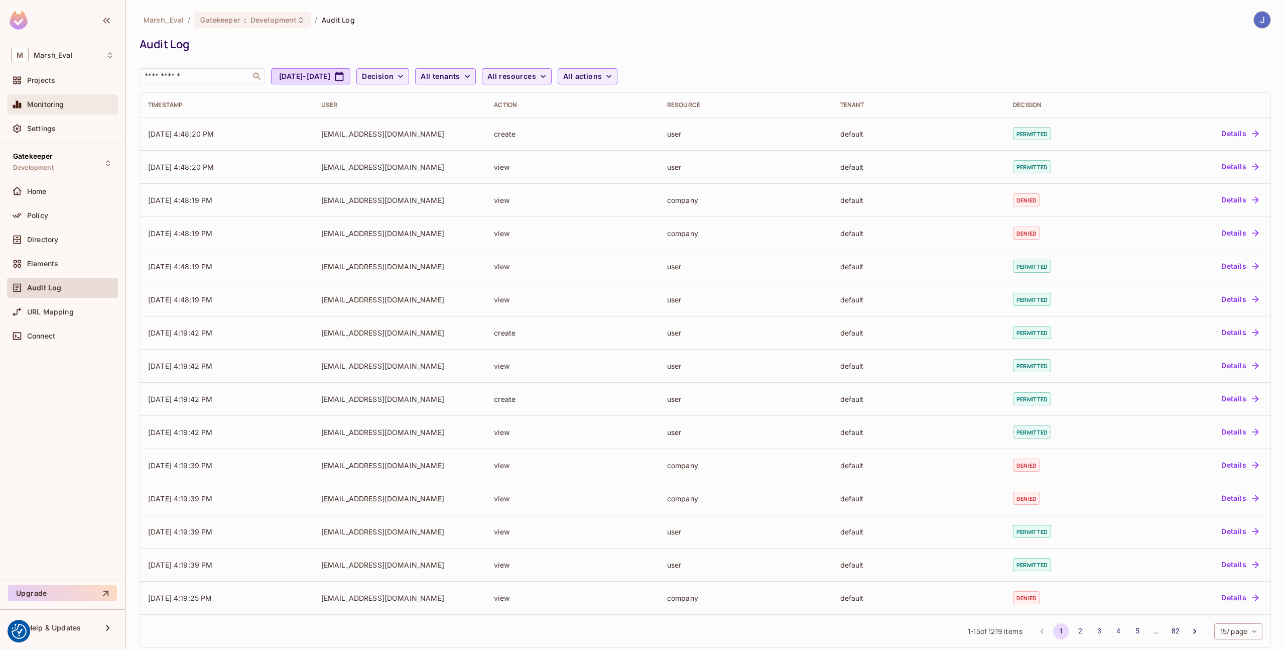
click at [47, 104] on span "Monitoring" at bounding box center [45, 104] width 37 height 8
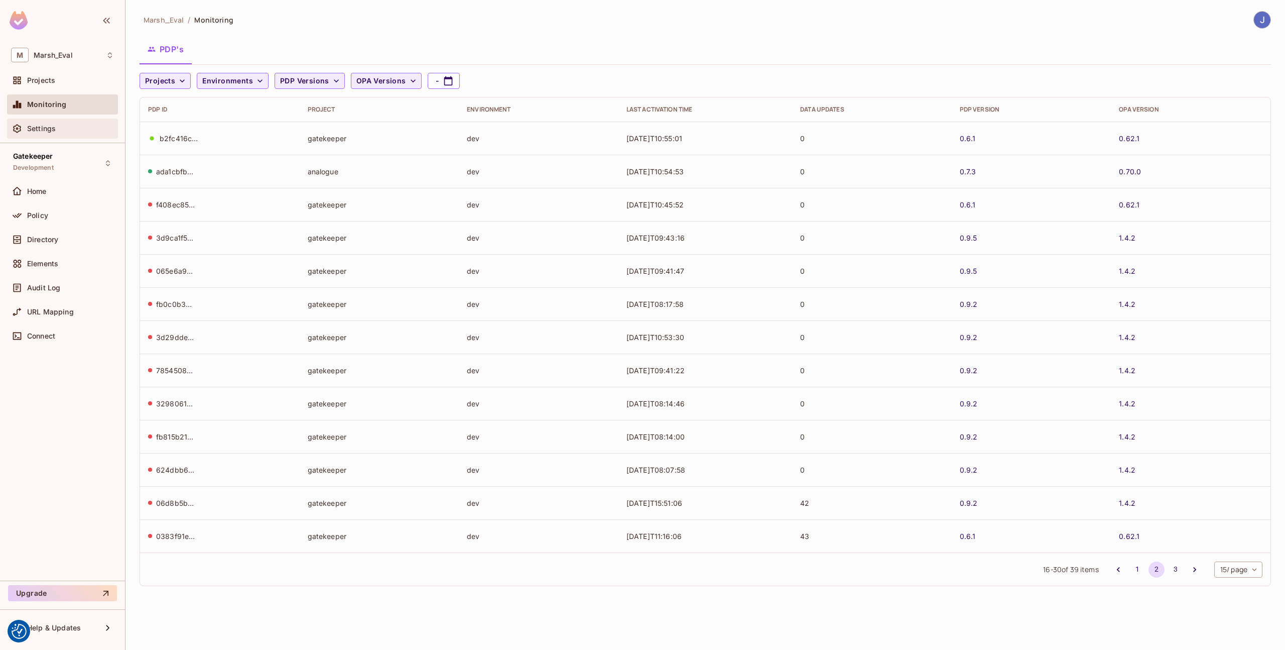
click at [86, 130] on div "Settings" at bounding box center [70, 129] width 87 height 8
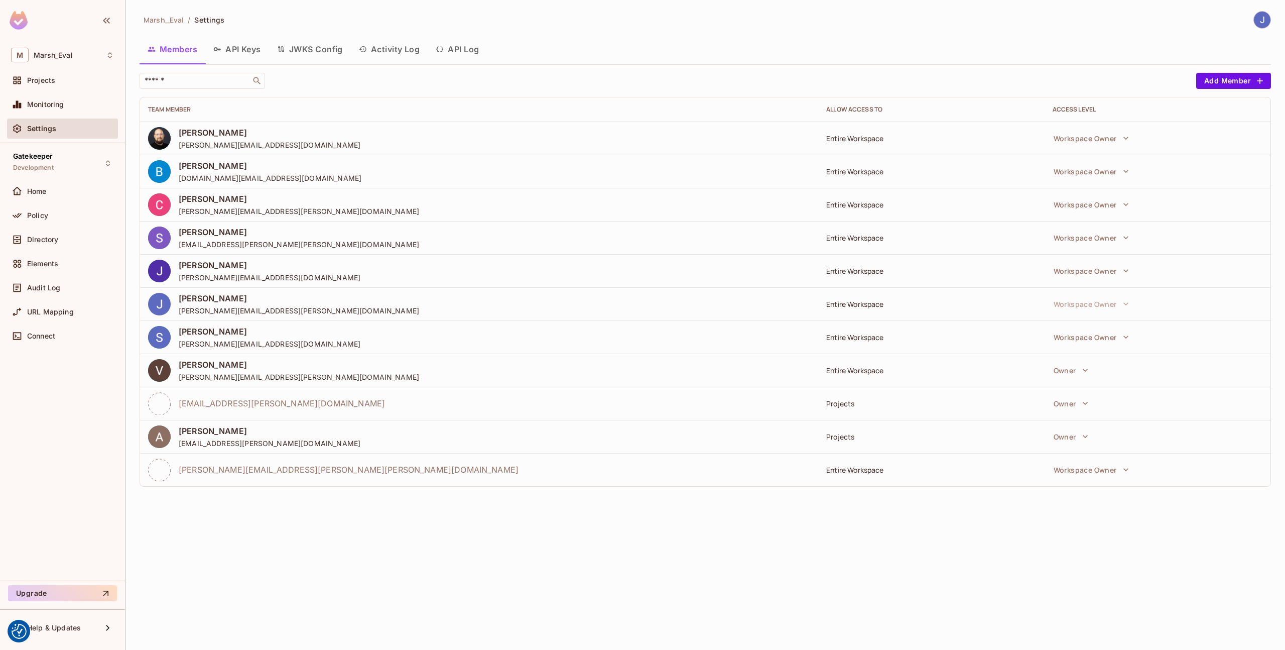
click at [388, 51] on button "Activity Log" at bounding box center [389, 49] width 77 height 25
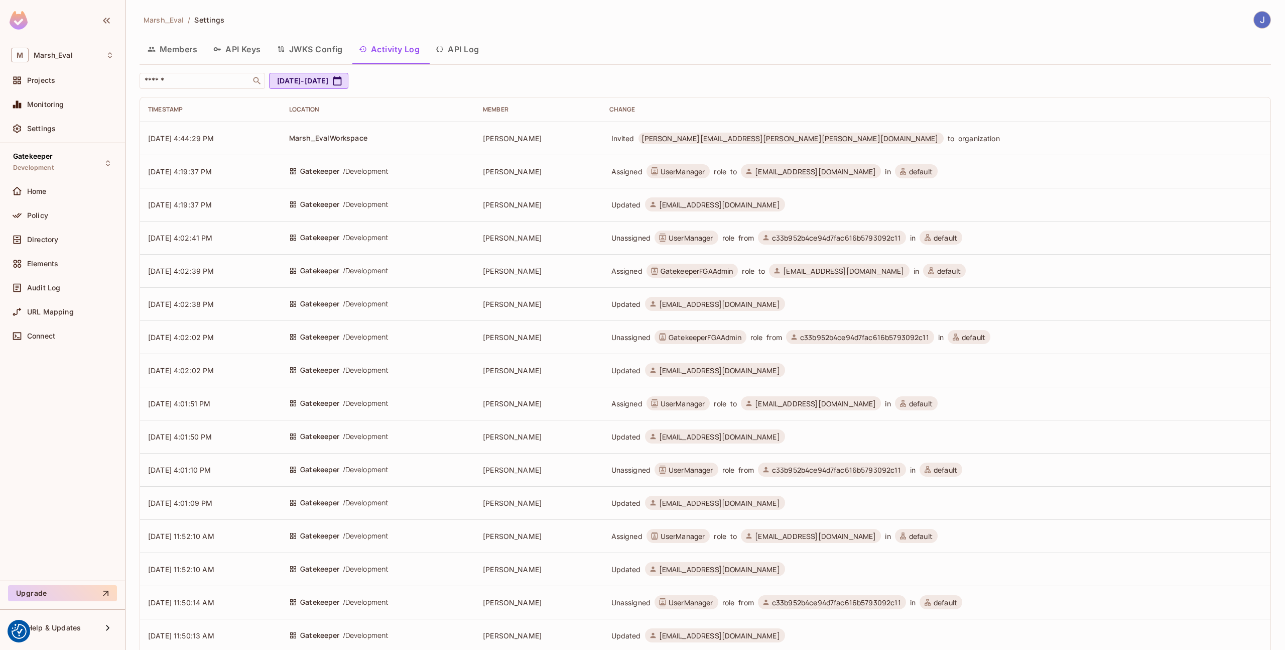
click at [470, 57] on button "API Log" at bounding box center [457, 49] width 59 height 25
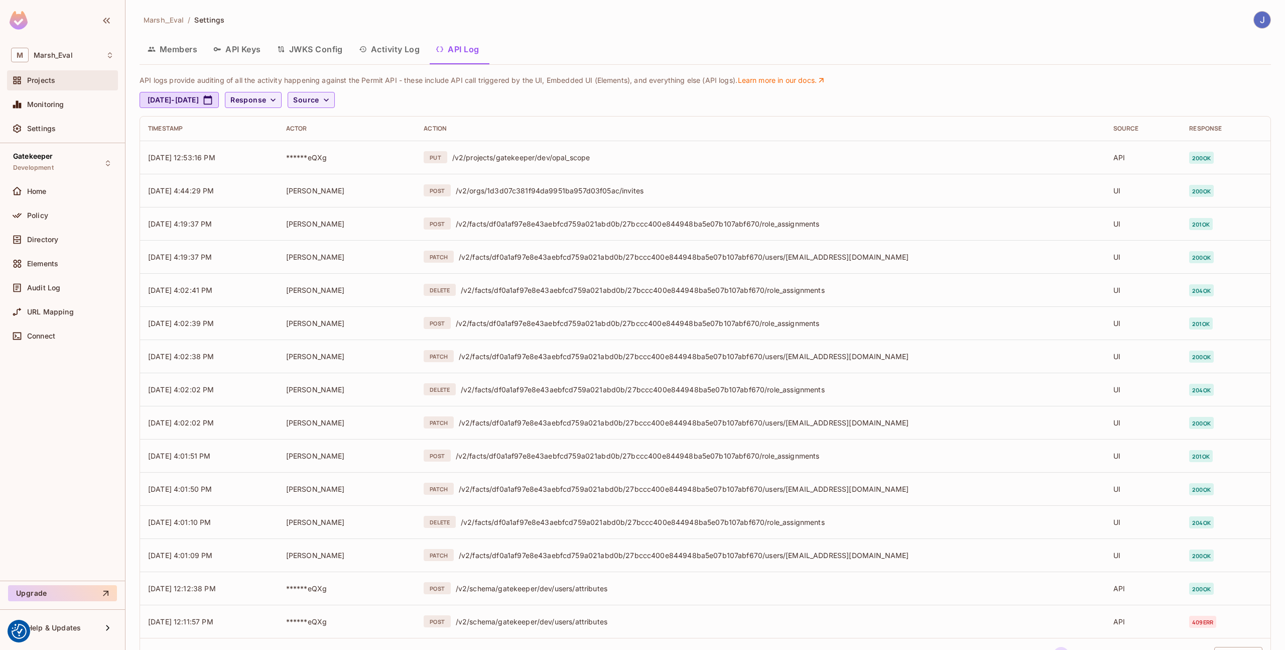
click at [43, 83] on span "Projects" at bounding box center [41, 80] width 28 height 8
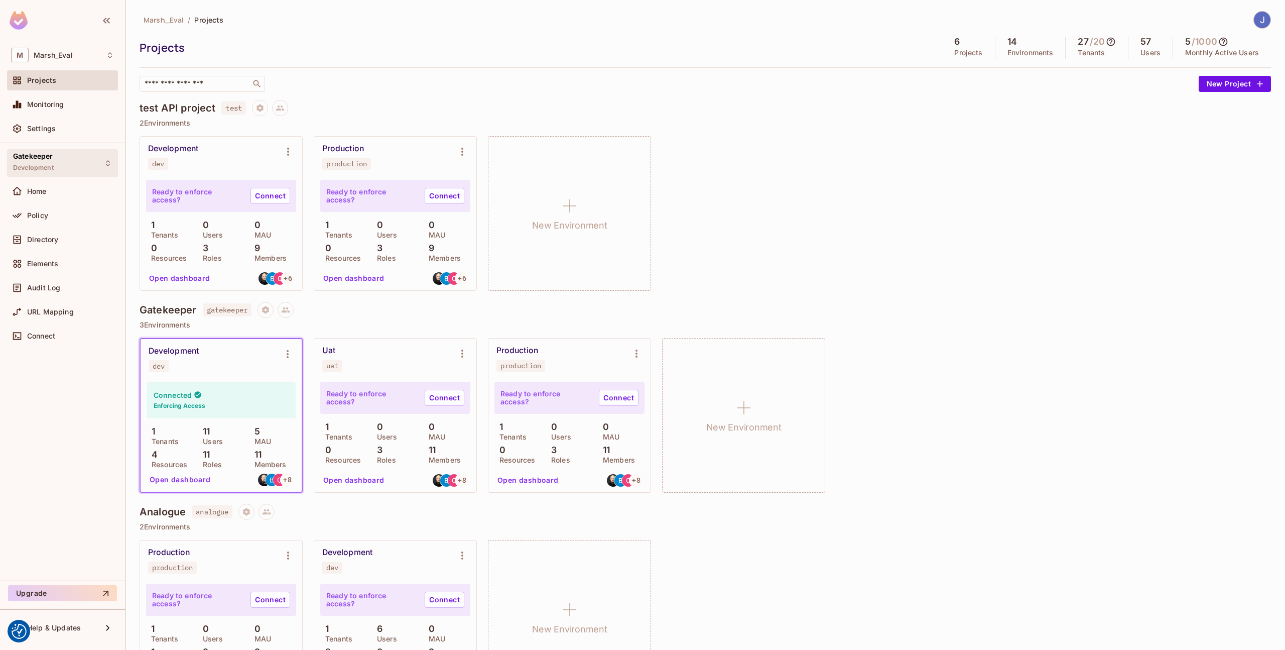
click at [48, 170] on span "Development" at bounding box center [33, 168] width 41 height 8
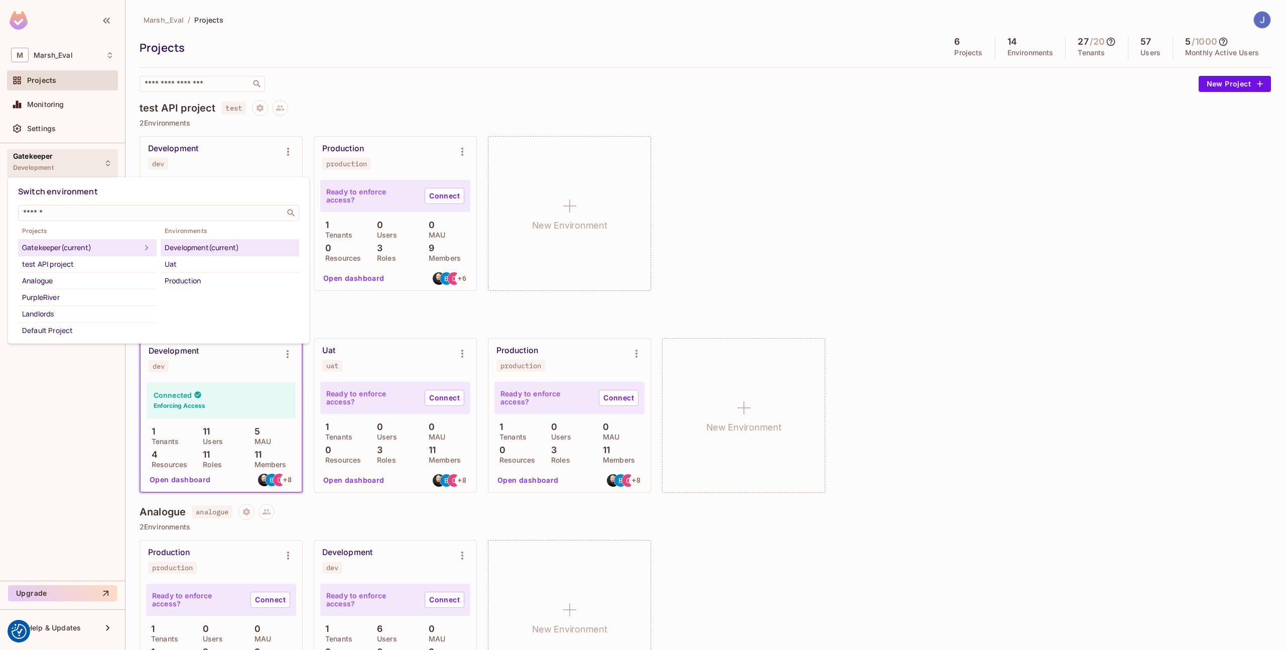
click at [48, 170] on div at bounding box center [642, 325] width 1285 height 650
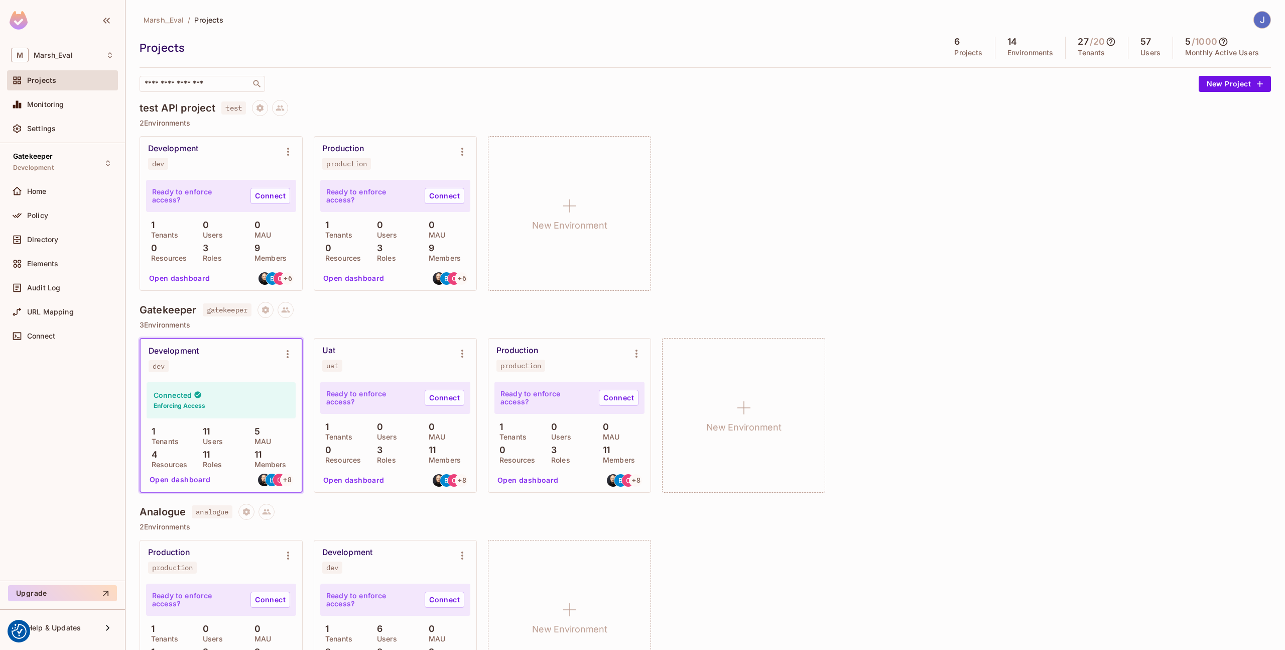
click at [1254, 23] on div at bounding box center [1263, 20] width 18 height 18
click at [859, 178] on div at bounding box center [642, 325] width 1285 height 650
click at [47, 125] on span "Settings" at bounding box center [41, 129] width 29 height 8
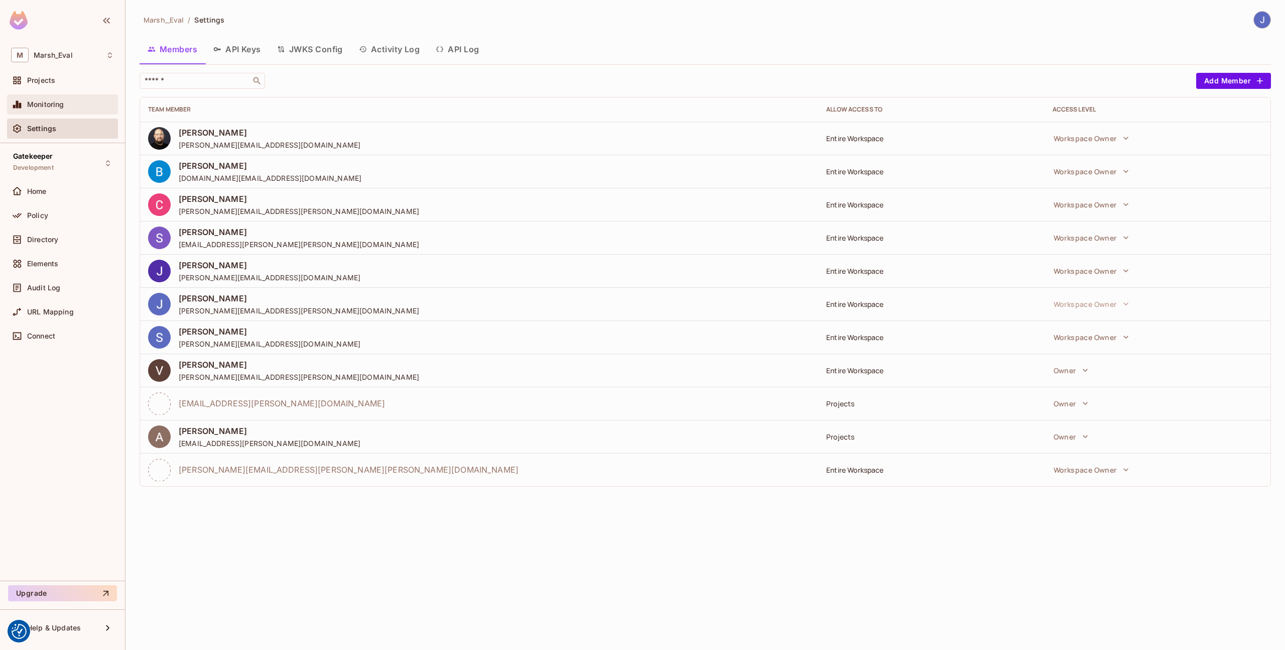
click at [43, 98] on div "Monitoring" at bounding box center [62, 104] width 103 height 12
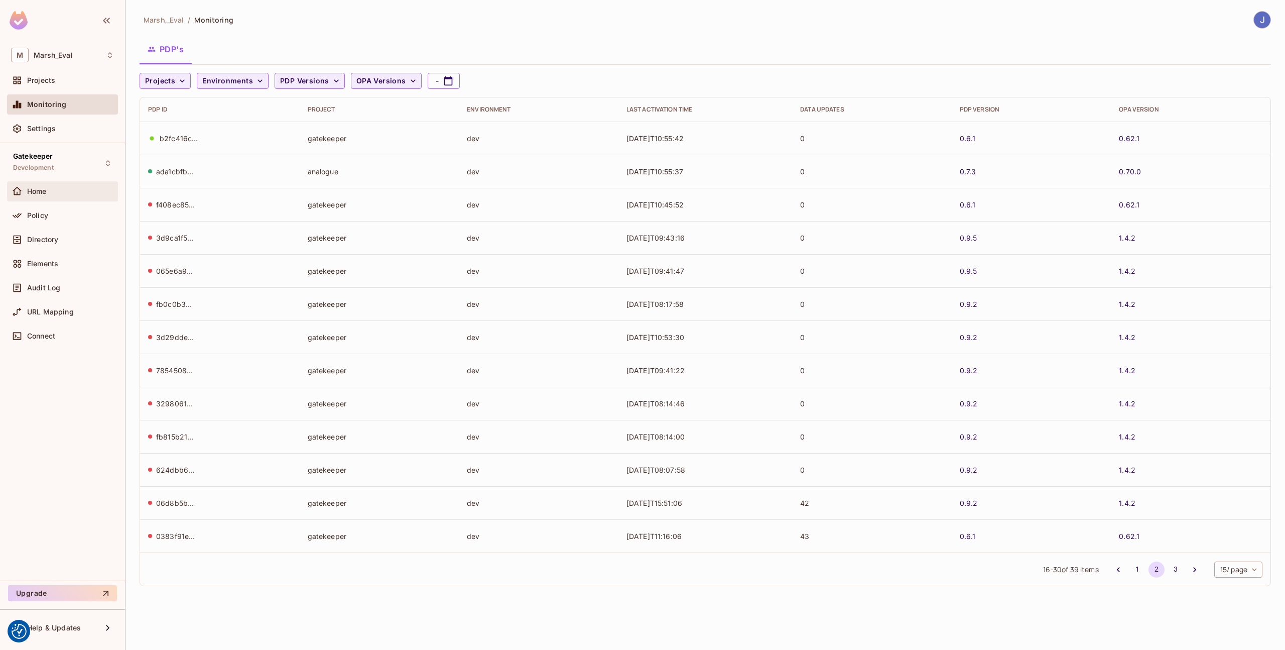
click at [43, 192] on span "Home" at bounding box center [37, 191] width 20 height 8
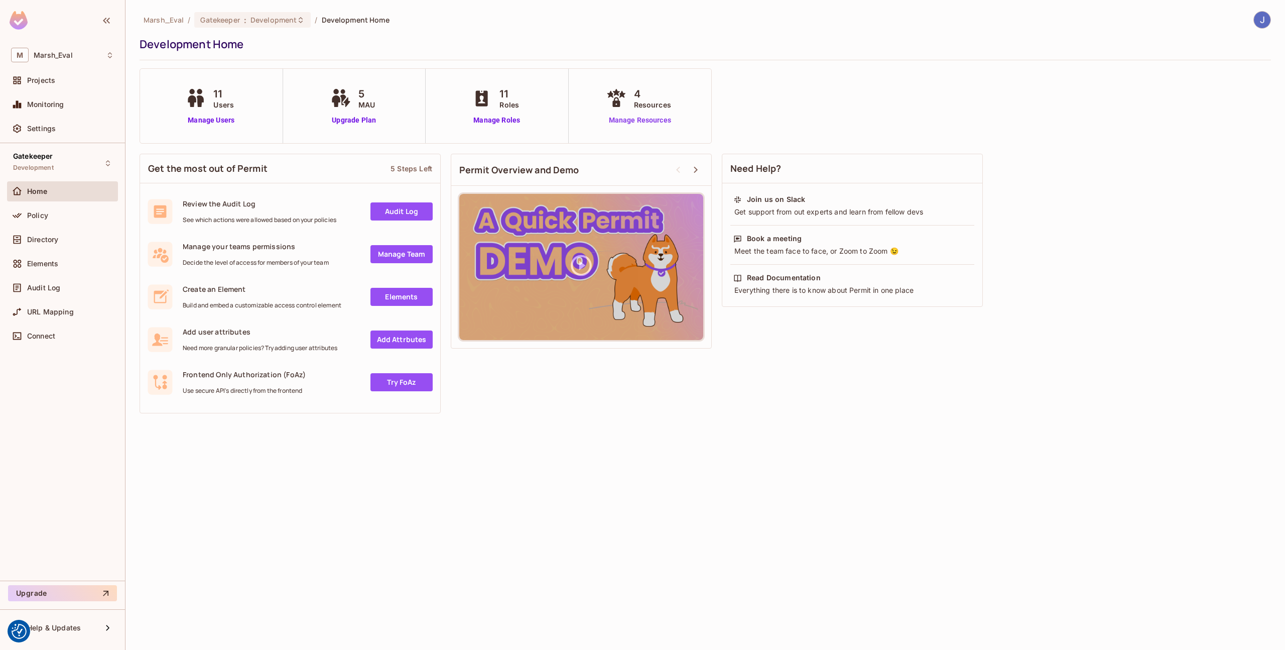
click at [631, 117] on link "Manage Resources" at bounding box center [640, 120] width 72 height 11
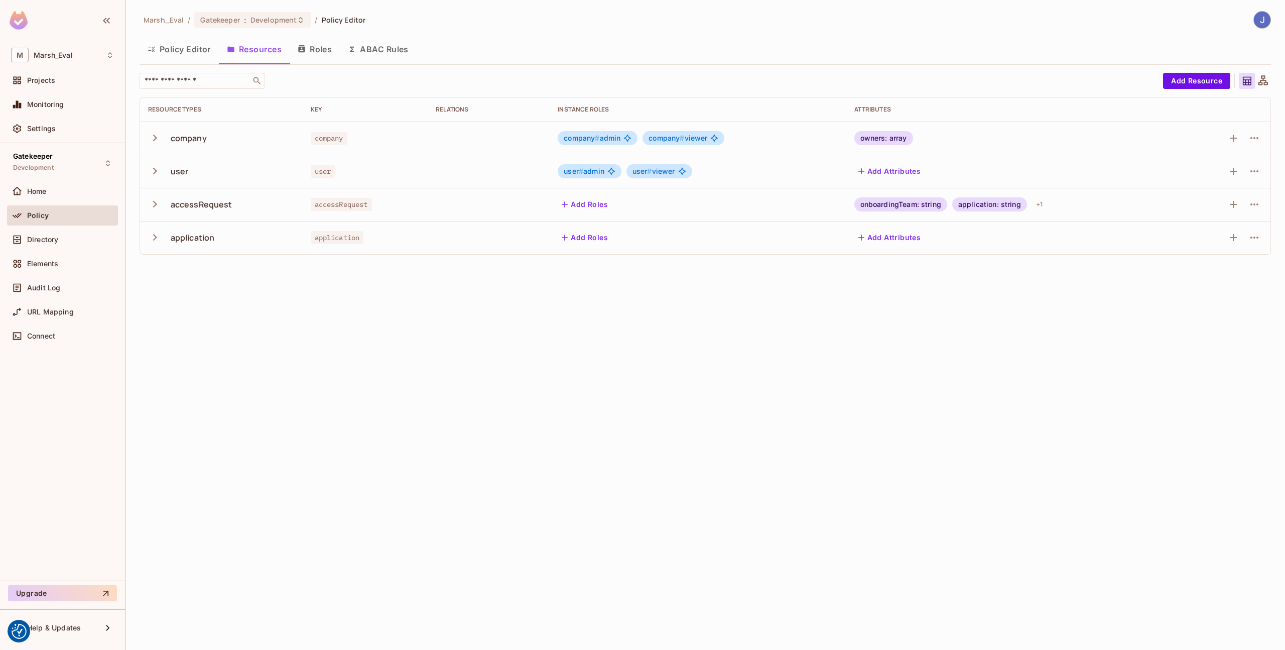
click at [312, 57] on button "Roles" at bounding box center [315, 49] width 50 height 25
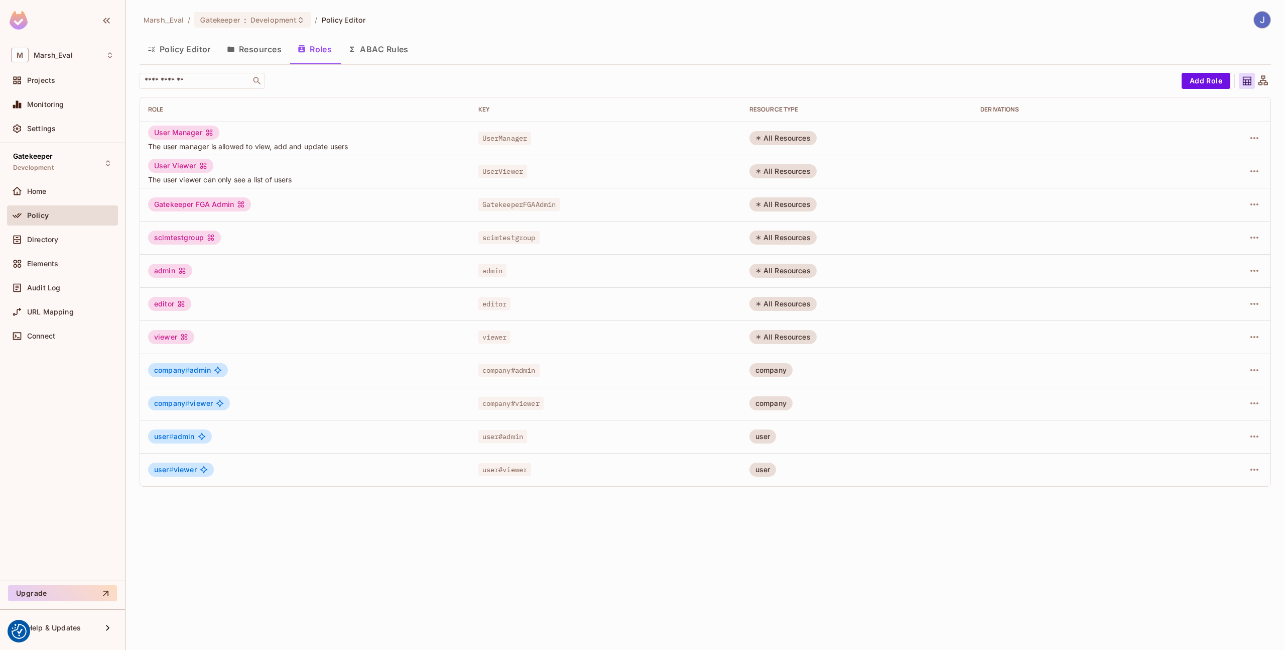
click at [370, 50] on button "ABAC Rules" at bounding box center [378, 49] width 77 height 25
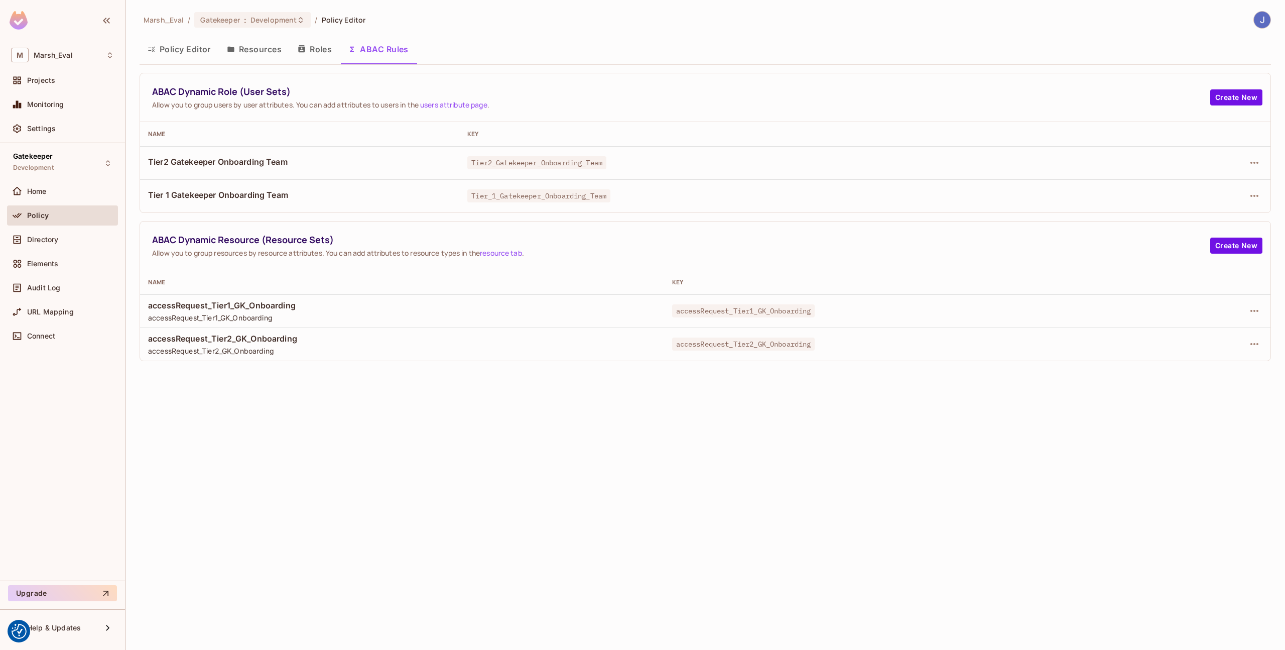
click at [188, 52] on button "Policy Editor" at bounding box center [179, 49] width 79 height 25
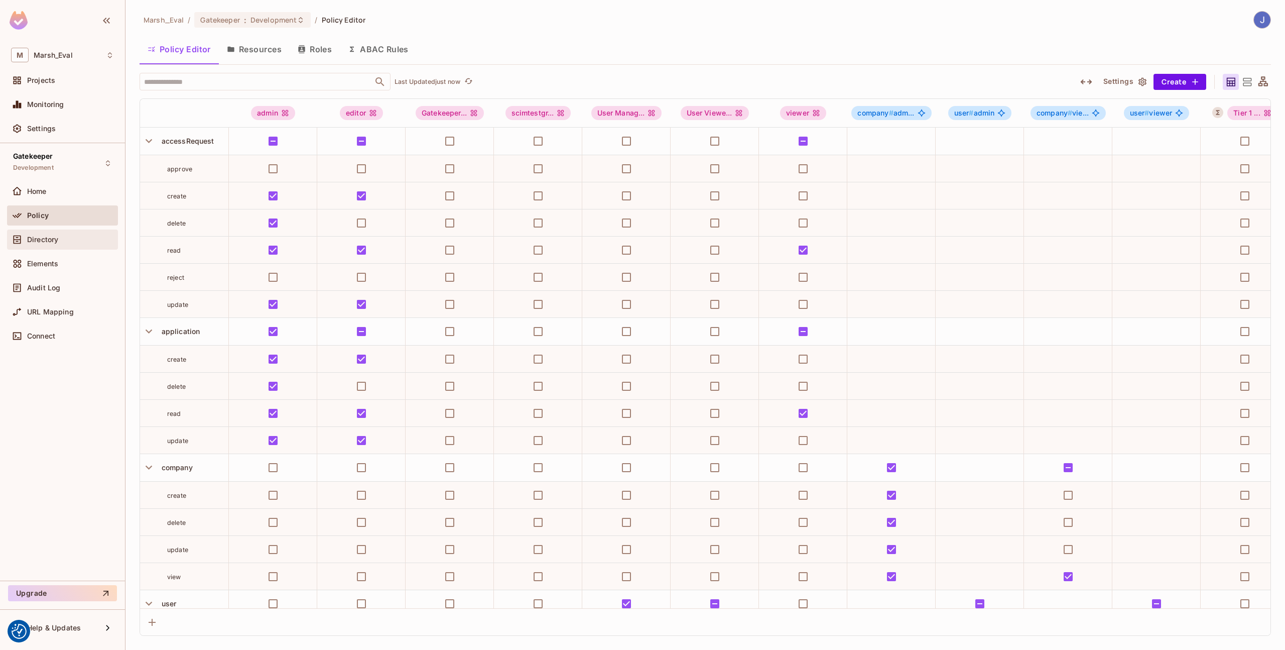
click at [78, 234] on div "Directory" at bounding box center [62, 239] width 103 height 12
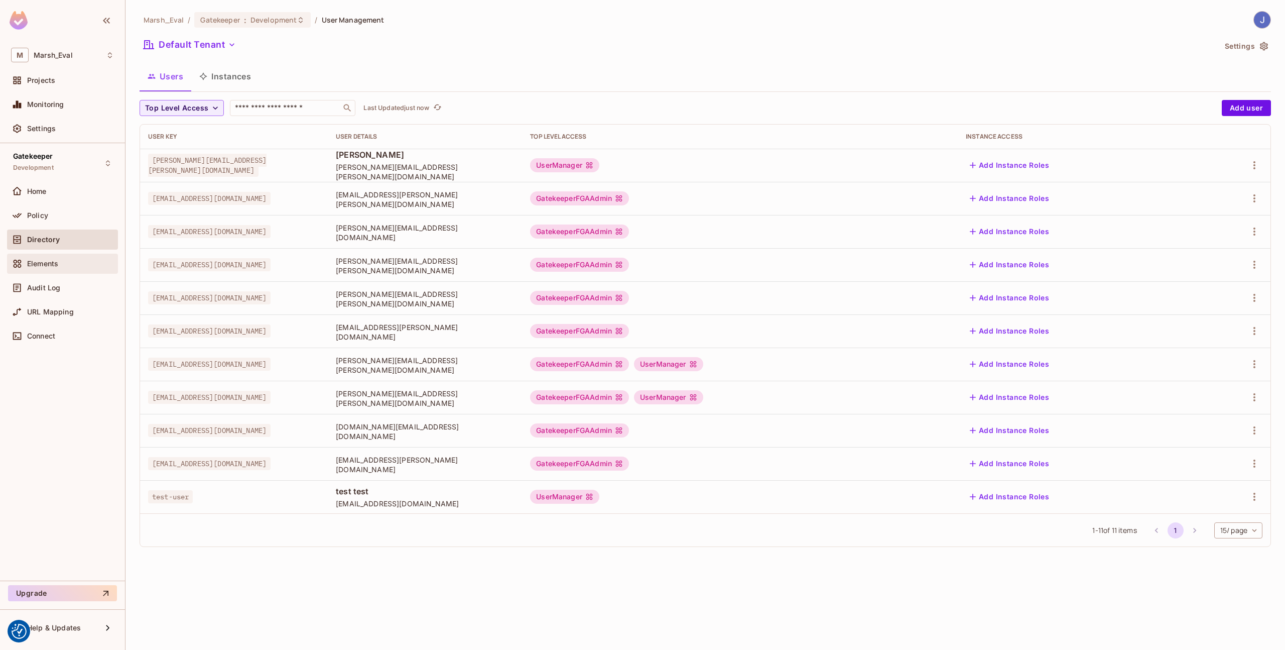
click at [83, 266] on div "Elements" at bounding box center [70, 264] width 87 height 8
